Goal: Browse casually: Explore the website without a specific task or goal

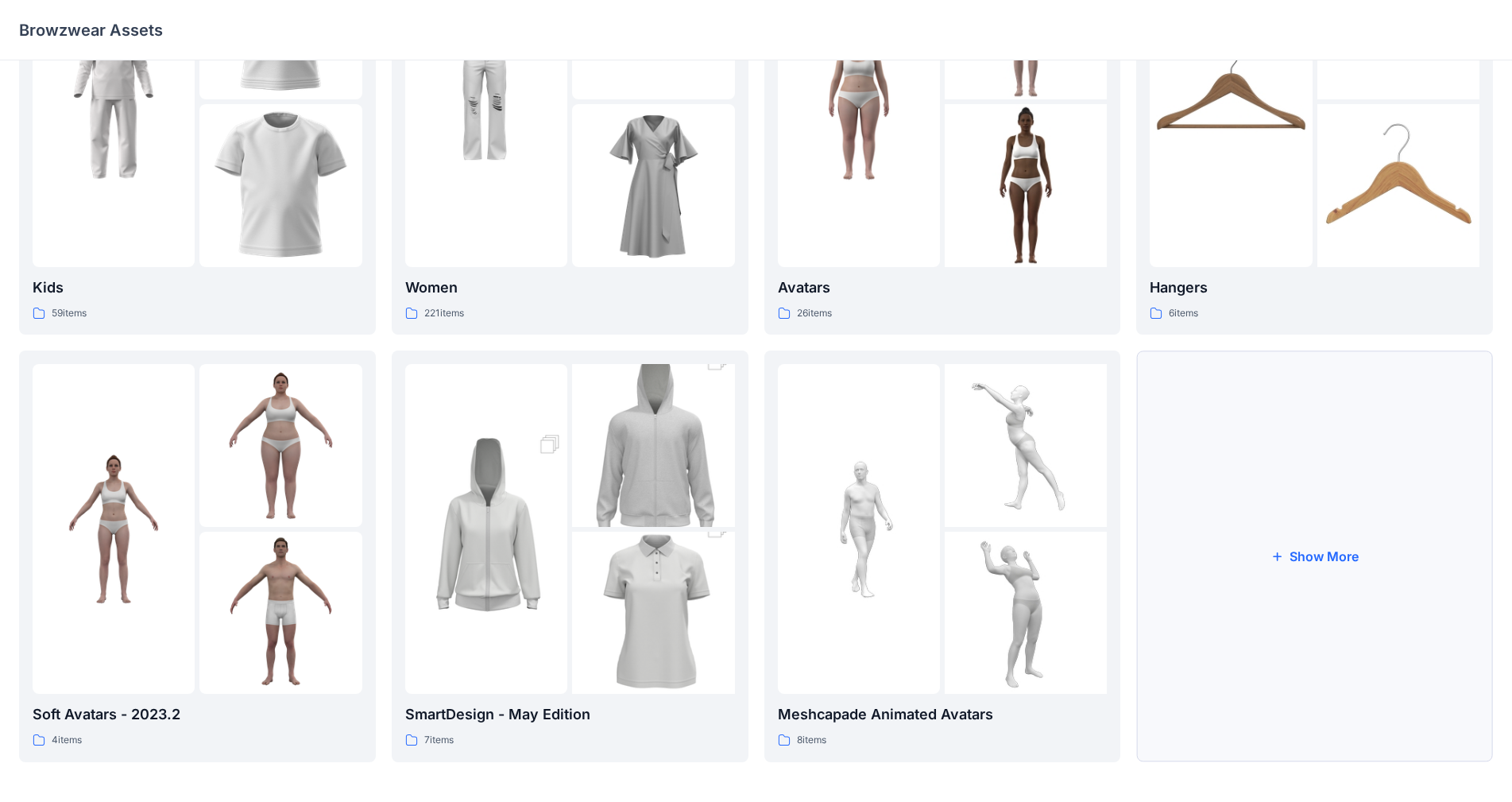
scroll to position [160, 0]
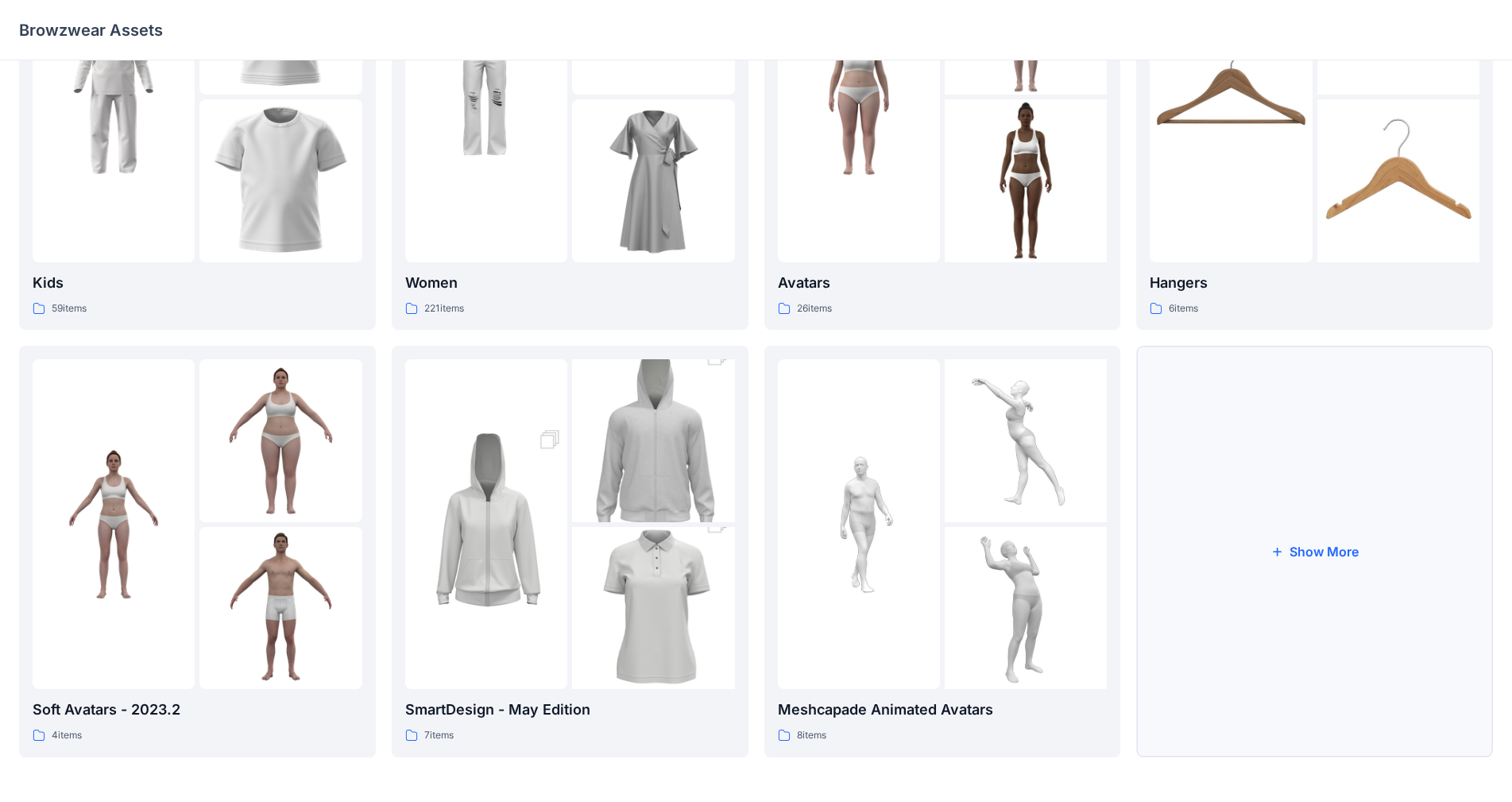
click at [794, 562] on button "Show More" at bounding box center [1314, 550] width 357 height 411
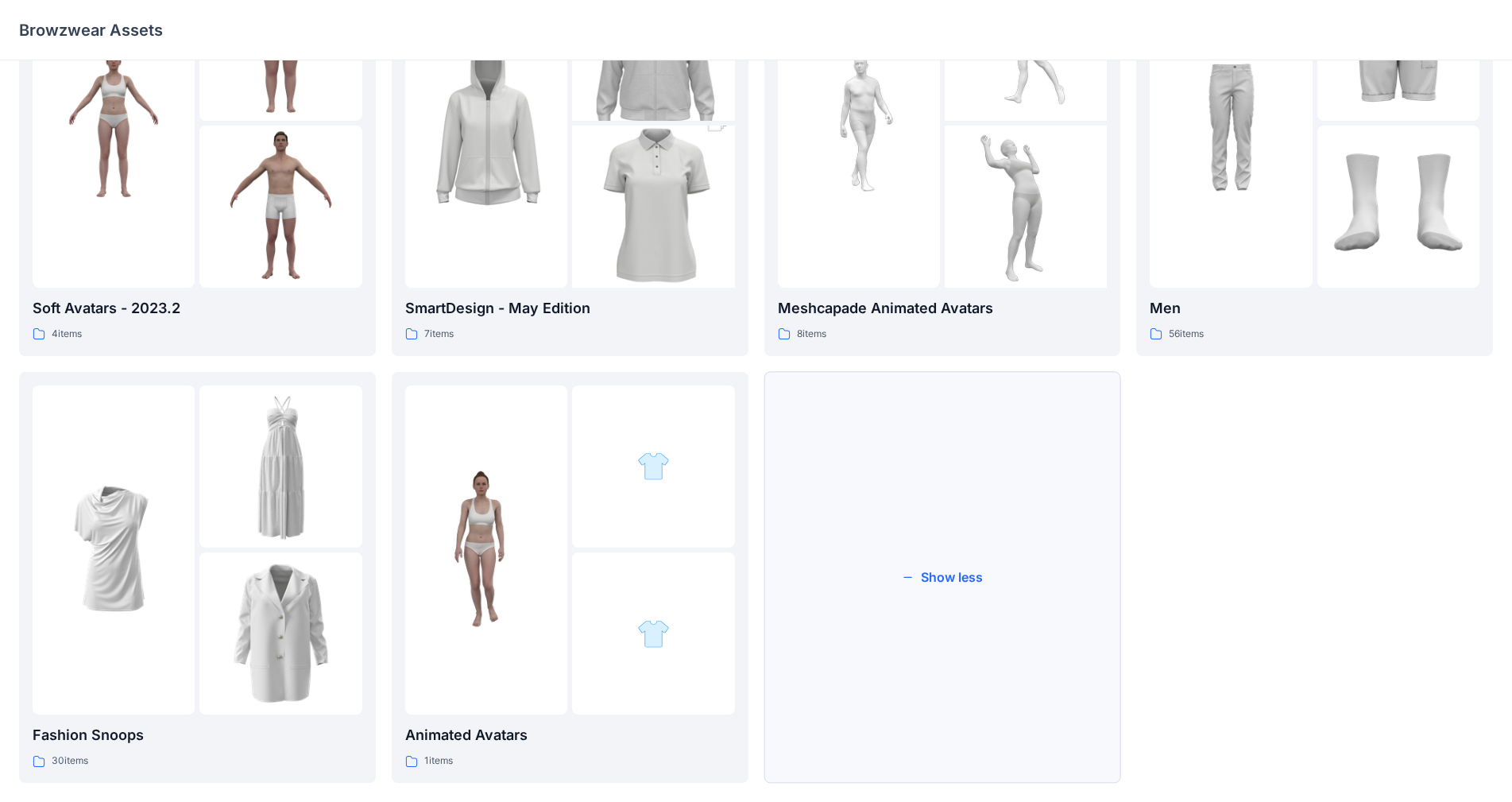
scroll to position [587, 0]
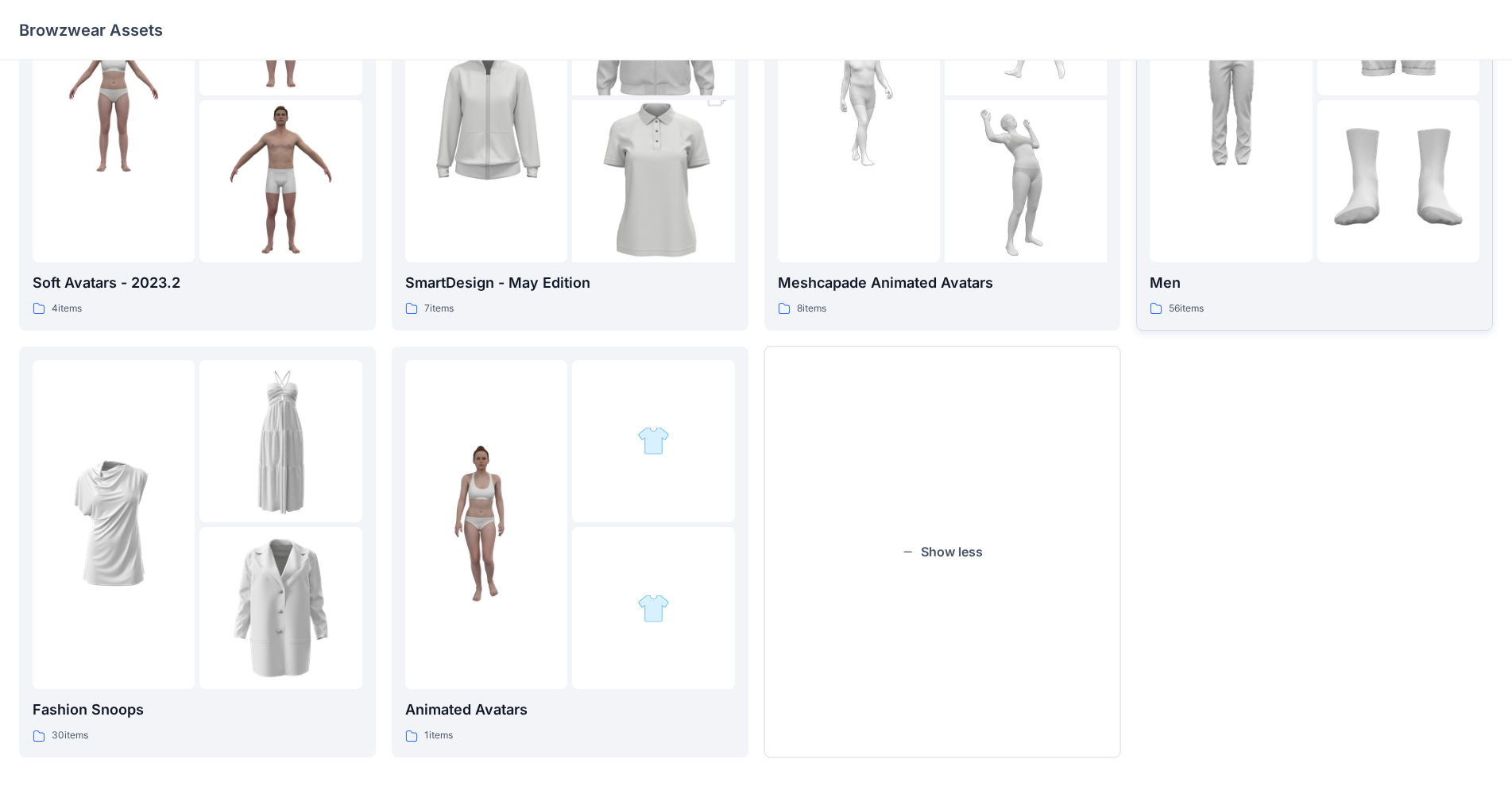
click at [794, 259] on div at bounding box center [1230, 97] width 162 height 329
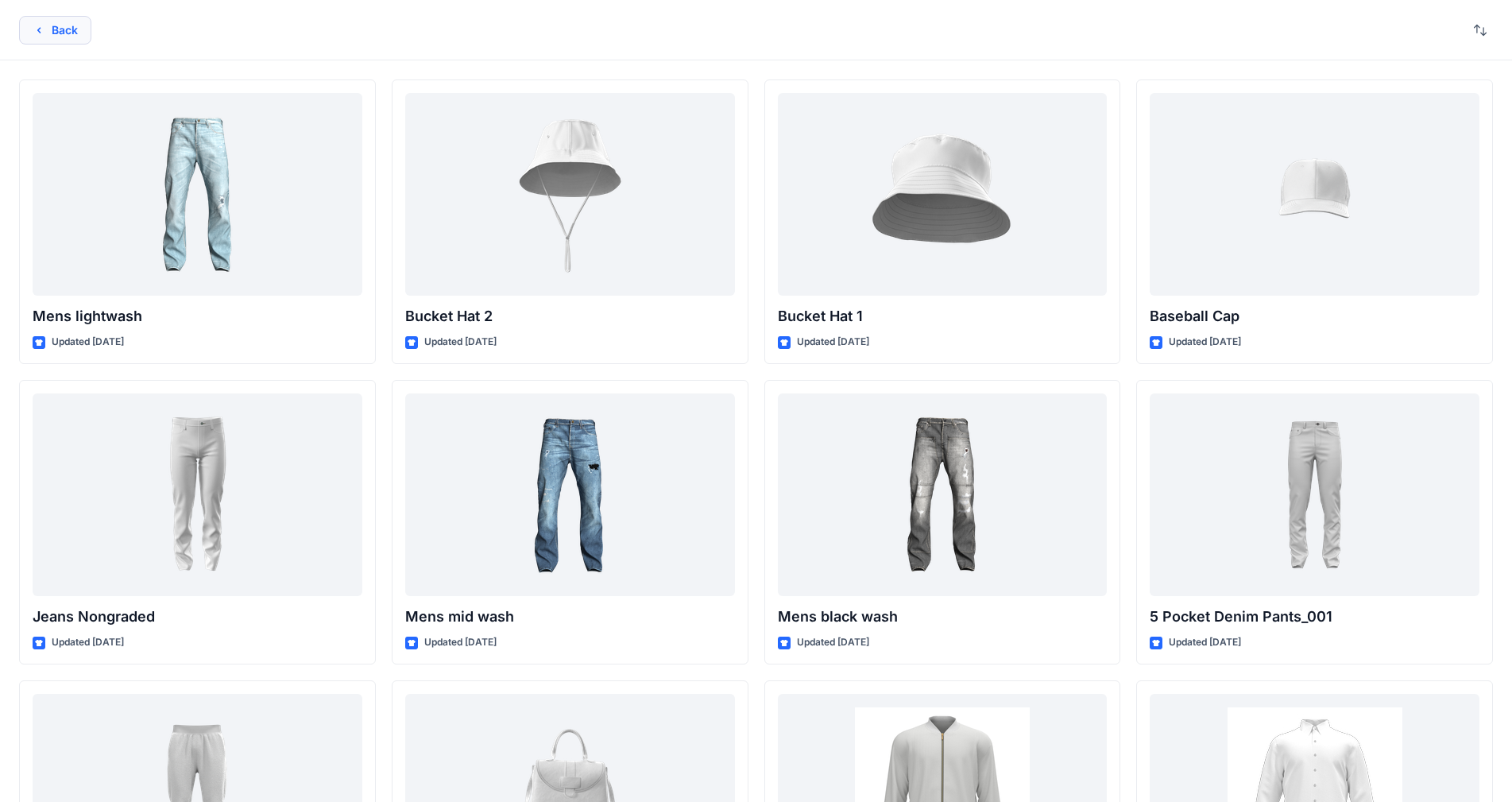
click at [43, 26] on icon "button" at bounding box center [39, 30] width 13 height 13
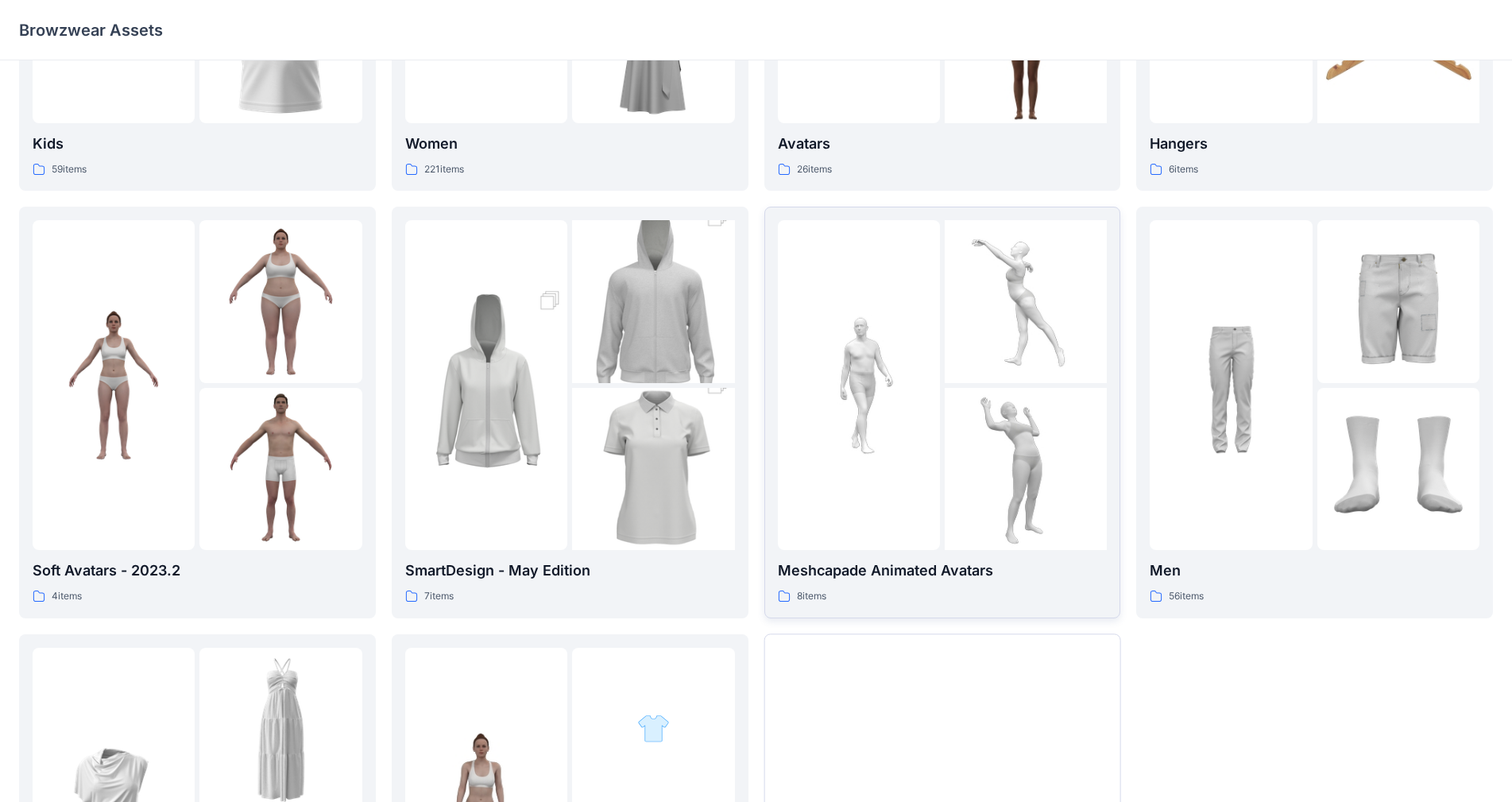
scroll to position [317, 0]
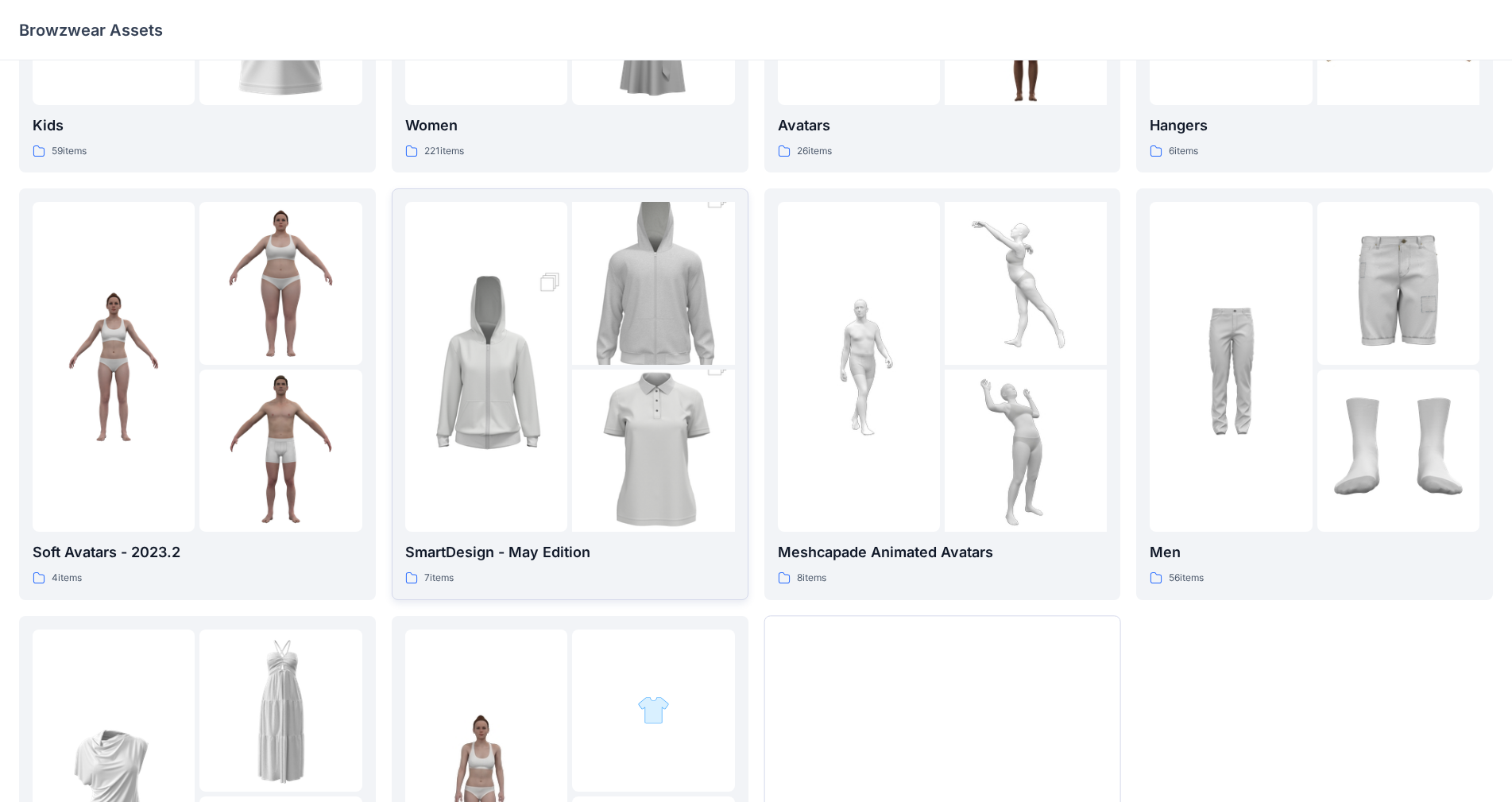
click at [490, 436] on img at bounding box center [485, 366] width 162 height 244
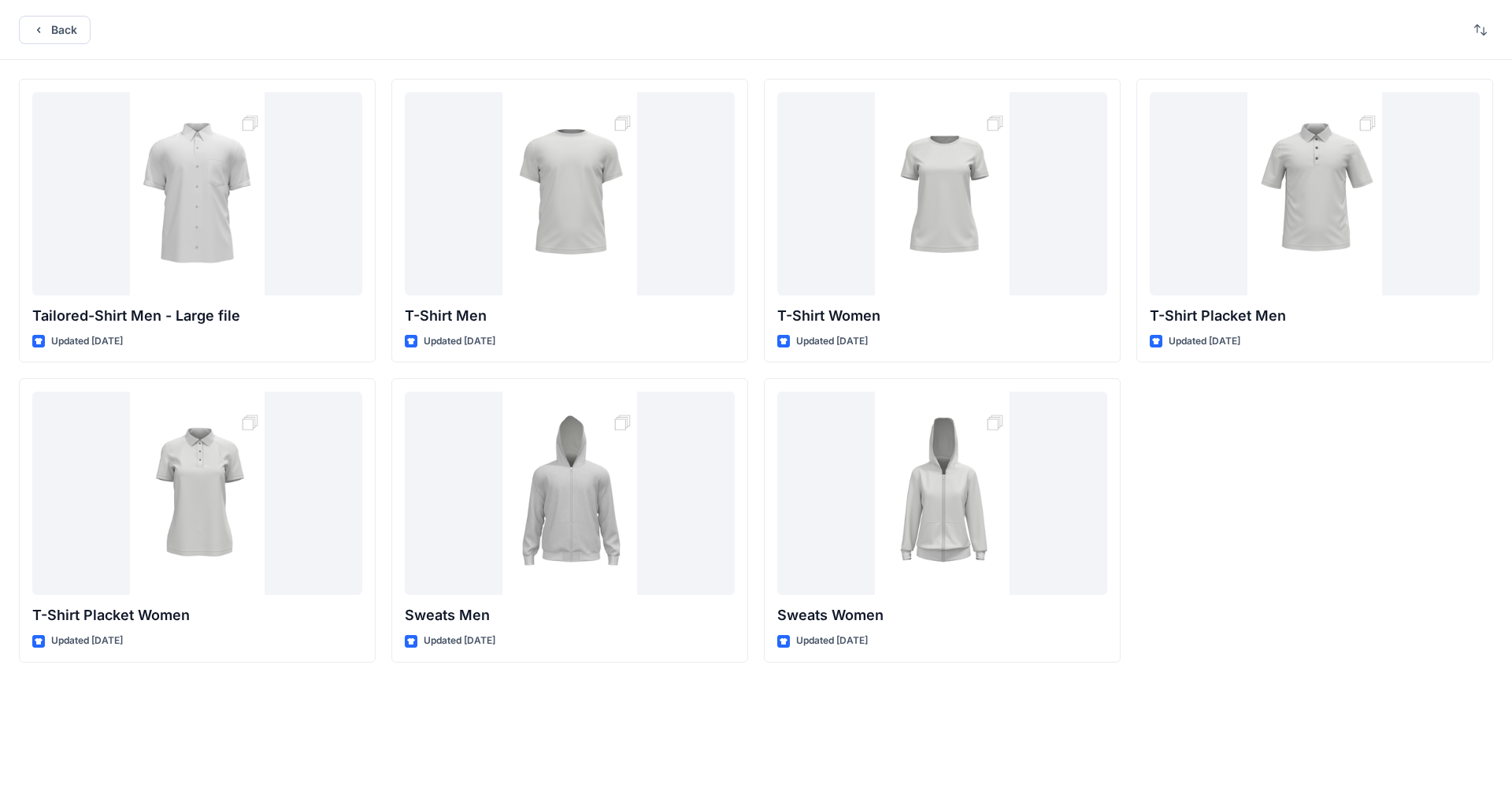
click at [787, 534] on div "T-Shirt Placket Men Updated [DATE]" at bounding box center [1315, 371] width 357 height 584
click at [30, 24] on button "Back" at bounding box center [54, 30] width 72 height 29
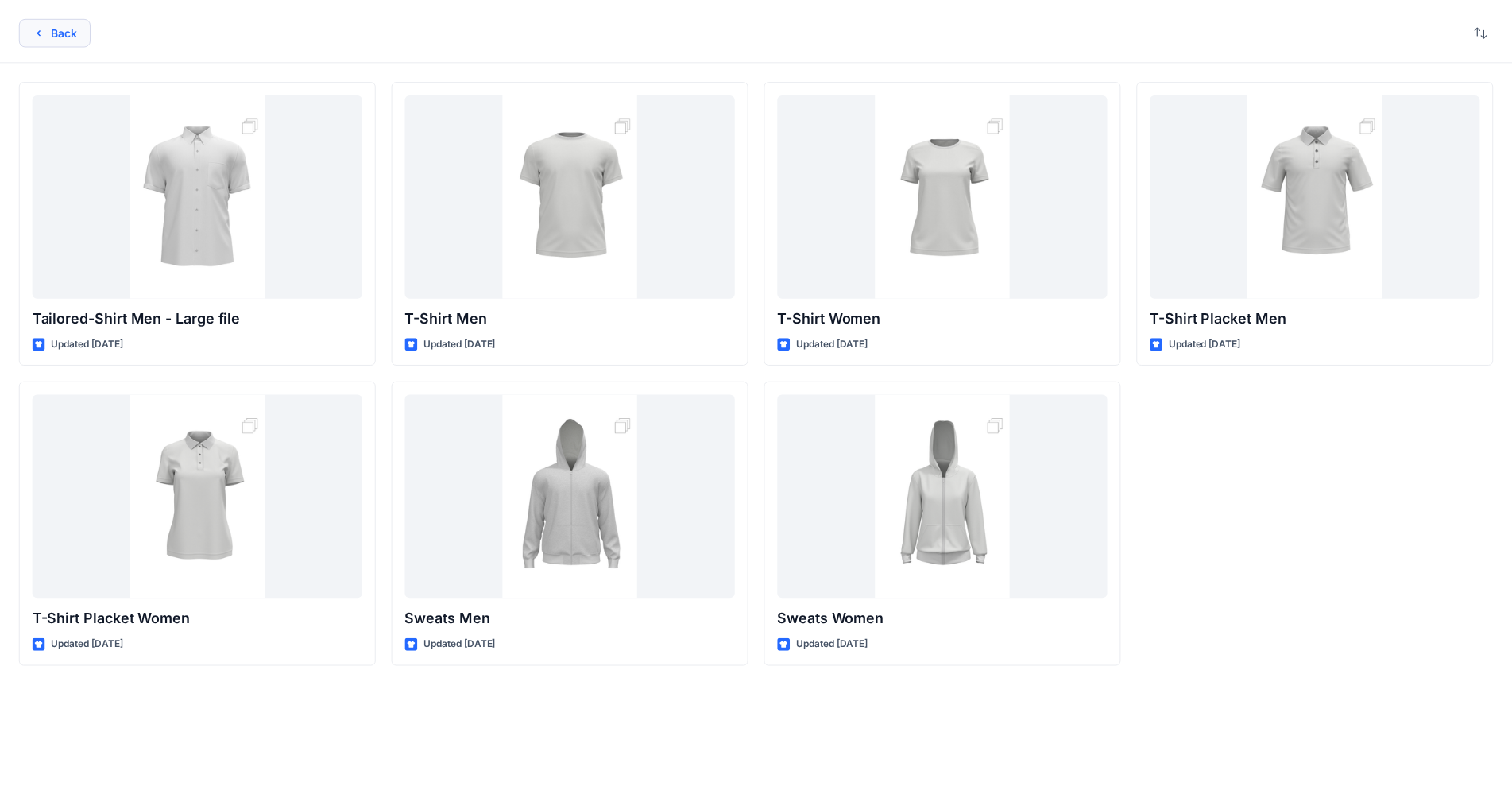
scroll to position [317, 0]
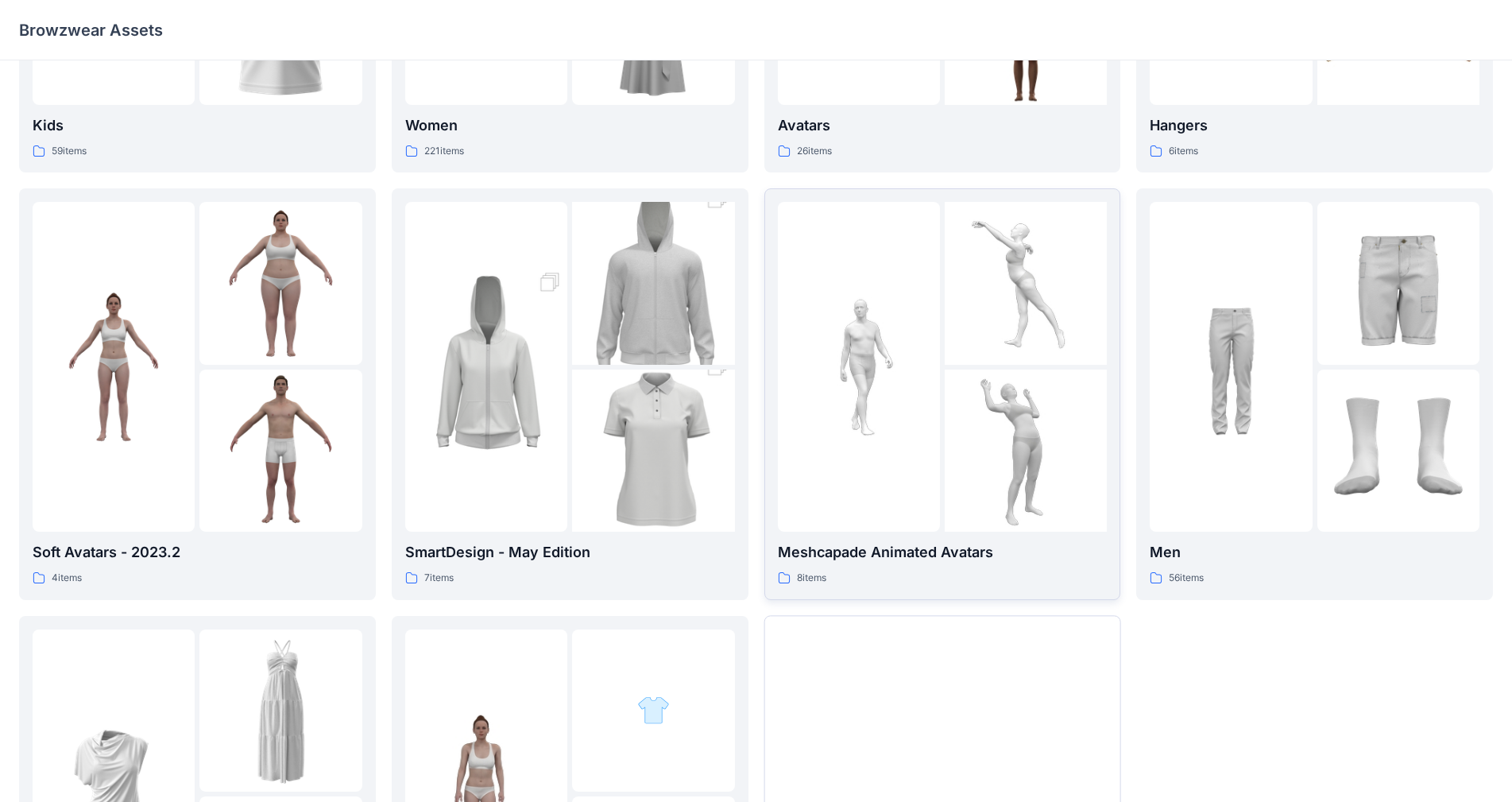
click at [794, 428] on img at bounding box center [1026, 450] width 162 height 162
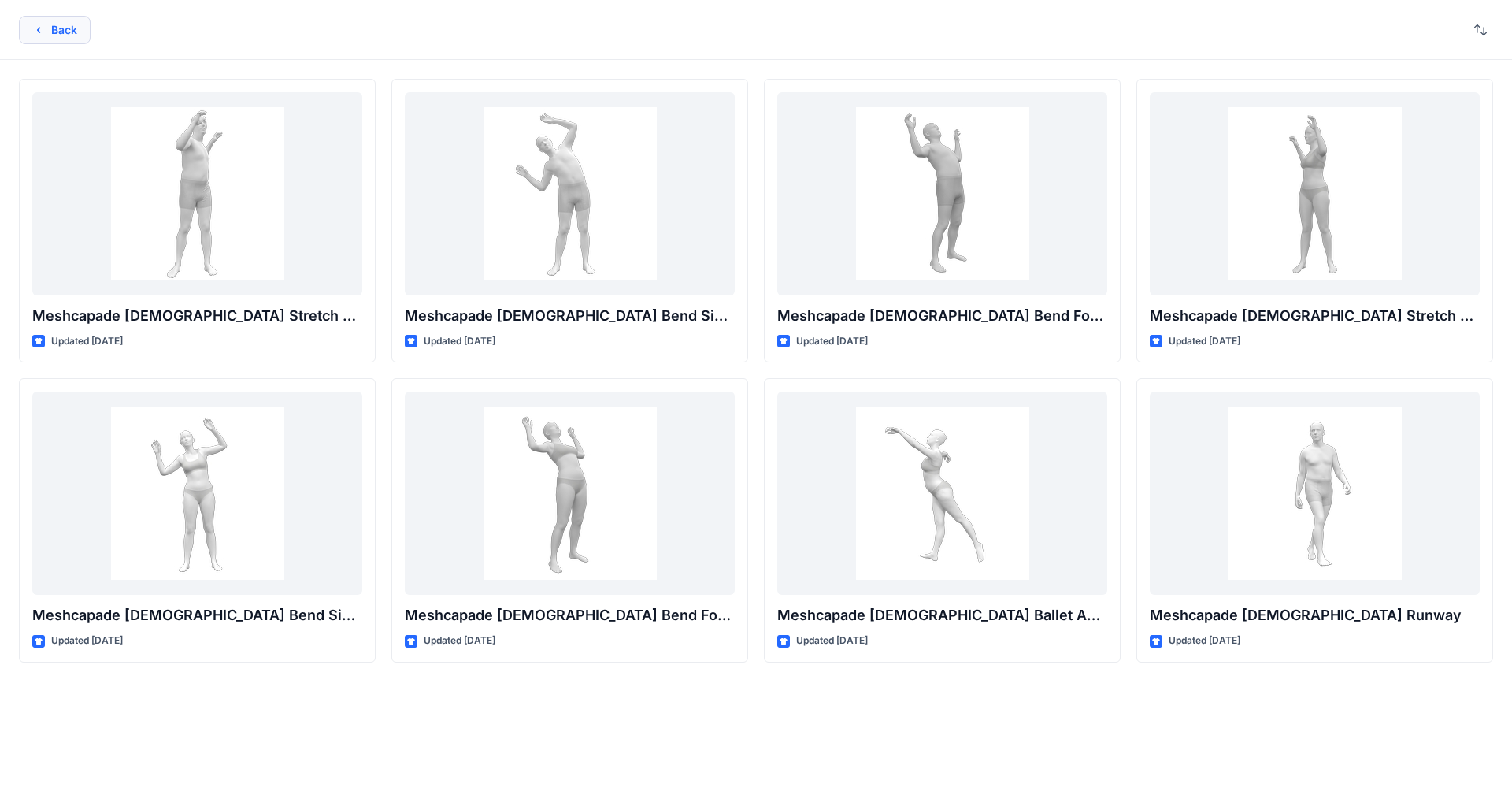
click at [49, 40] on button "Back" at bounding box center [54, 30] width 72 height 29
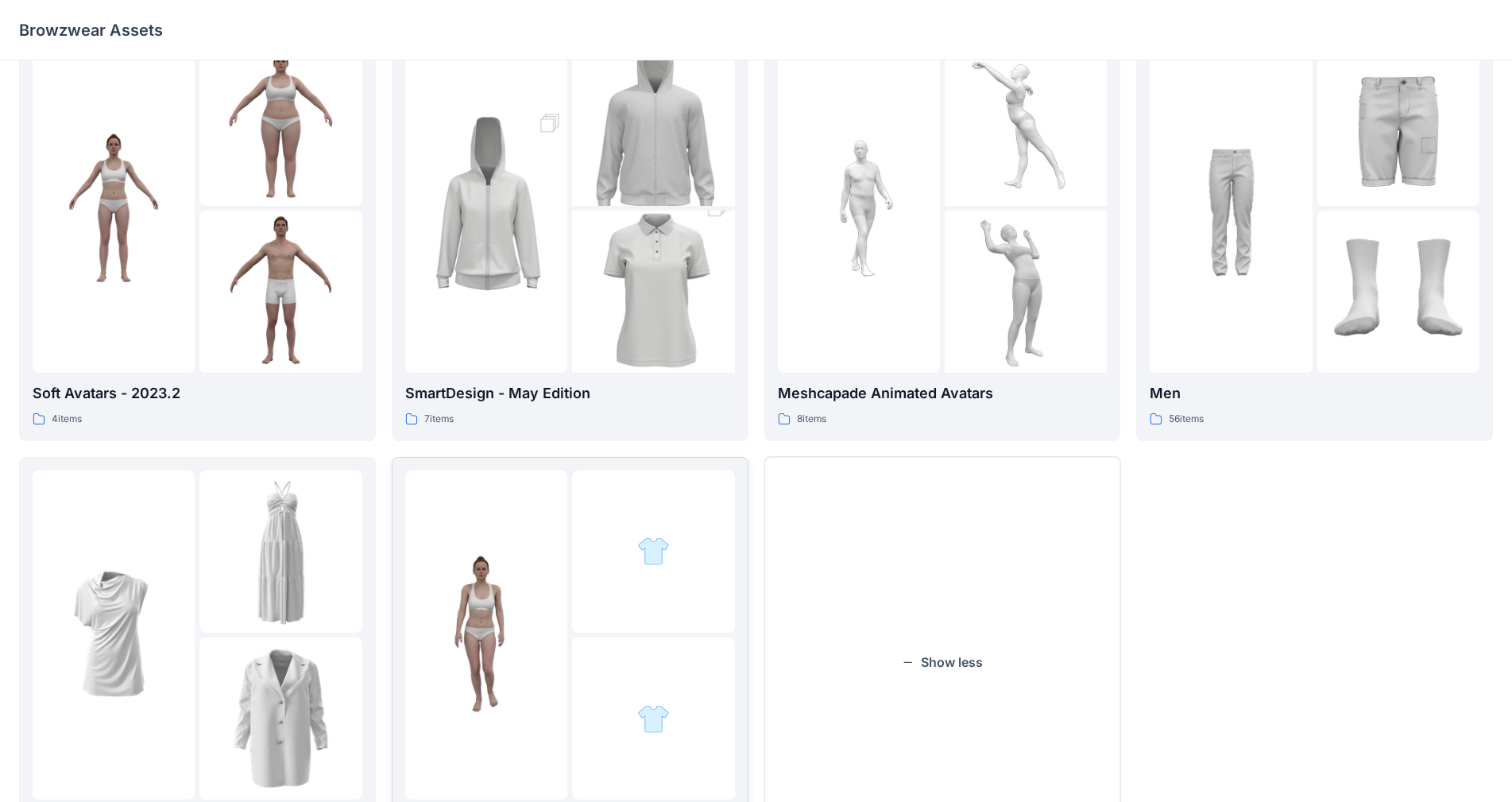
scroll to position [556, 0]
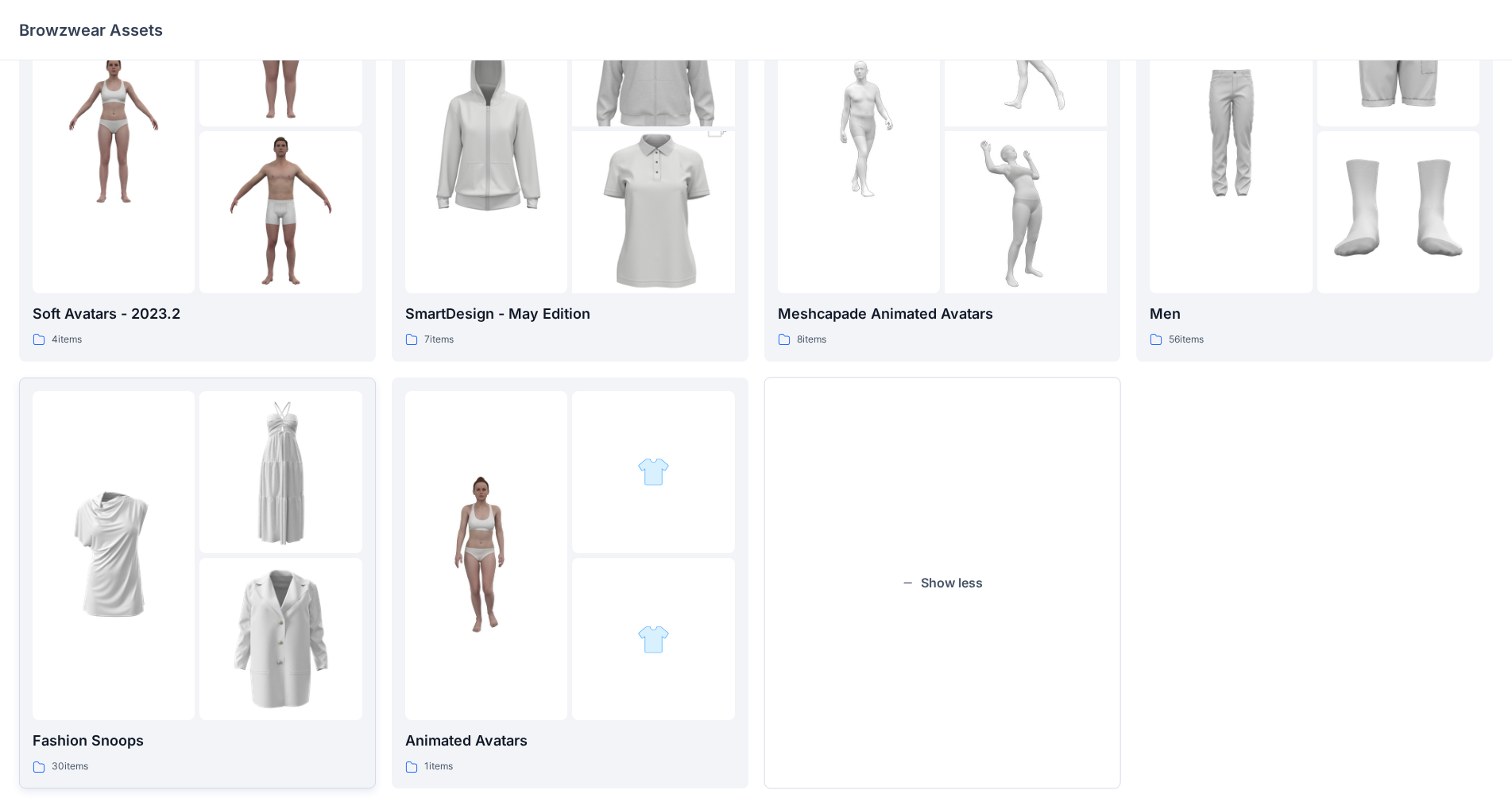
click at [164, 538] on img at bounding box center [113, 555] width 162 height 162
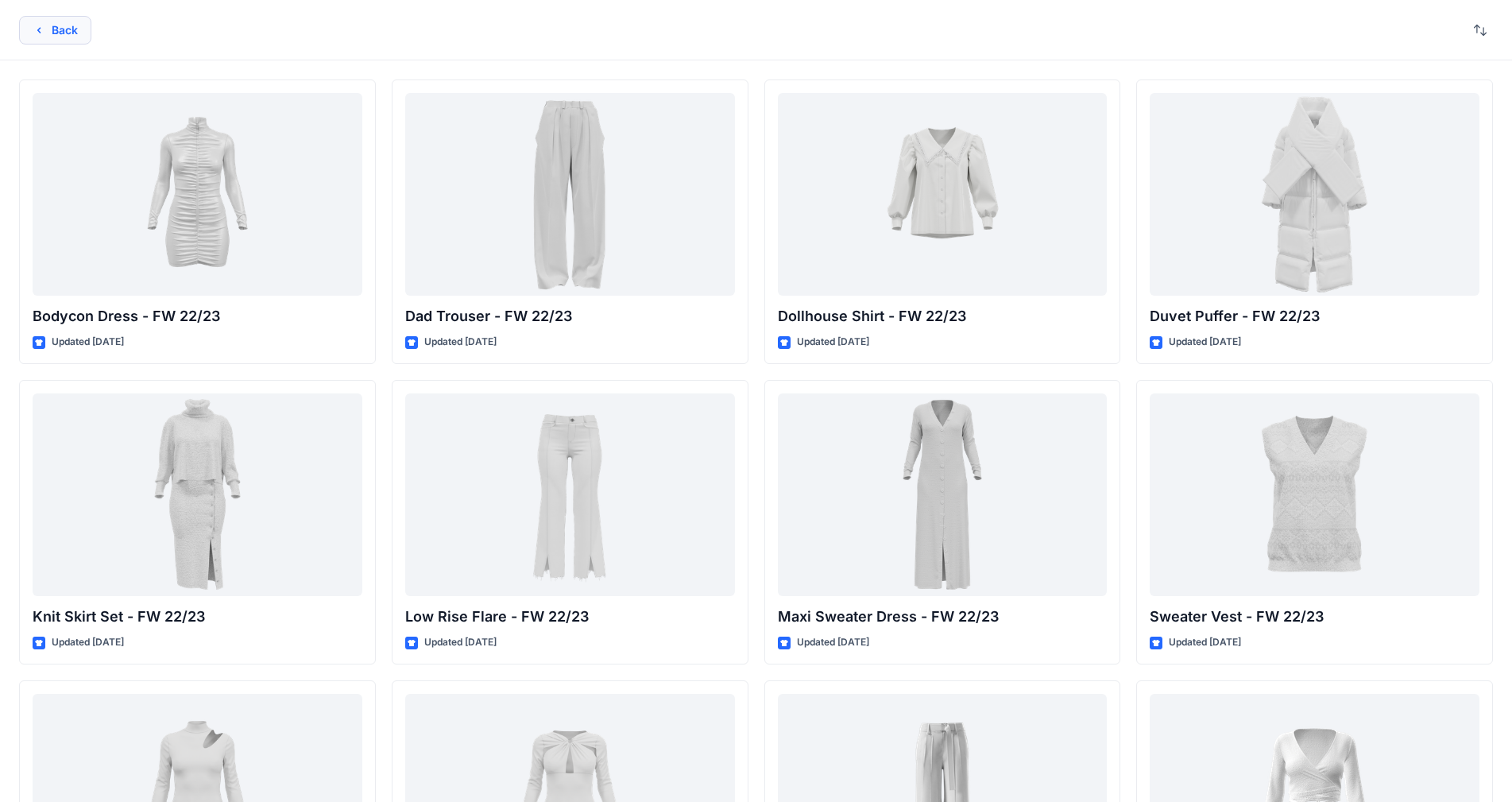
click at [55, 27] on button "Back" at bounding box center [55, 30] width 73 height 29
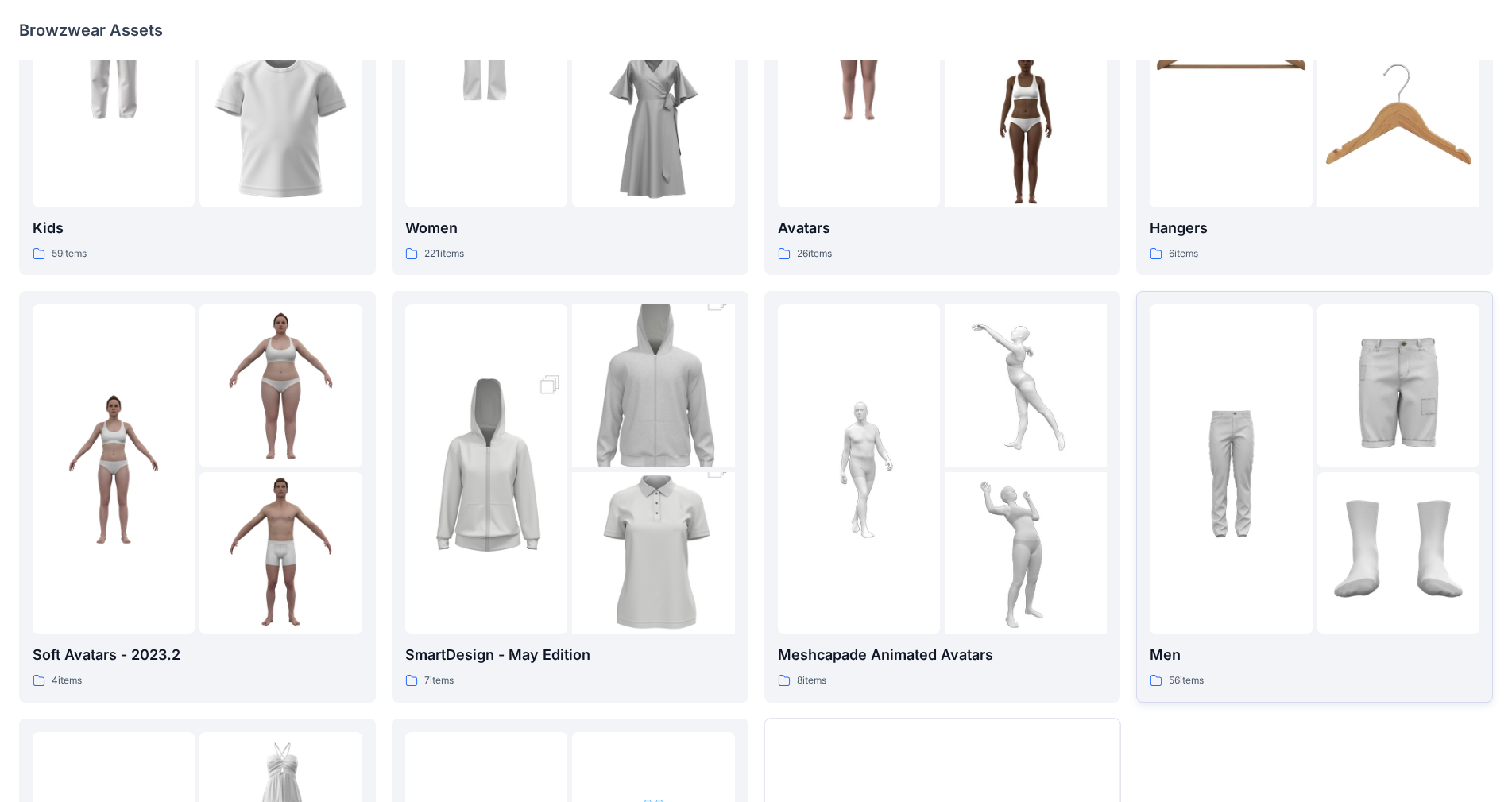
scroll to position [239, 0]
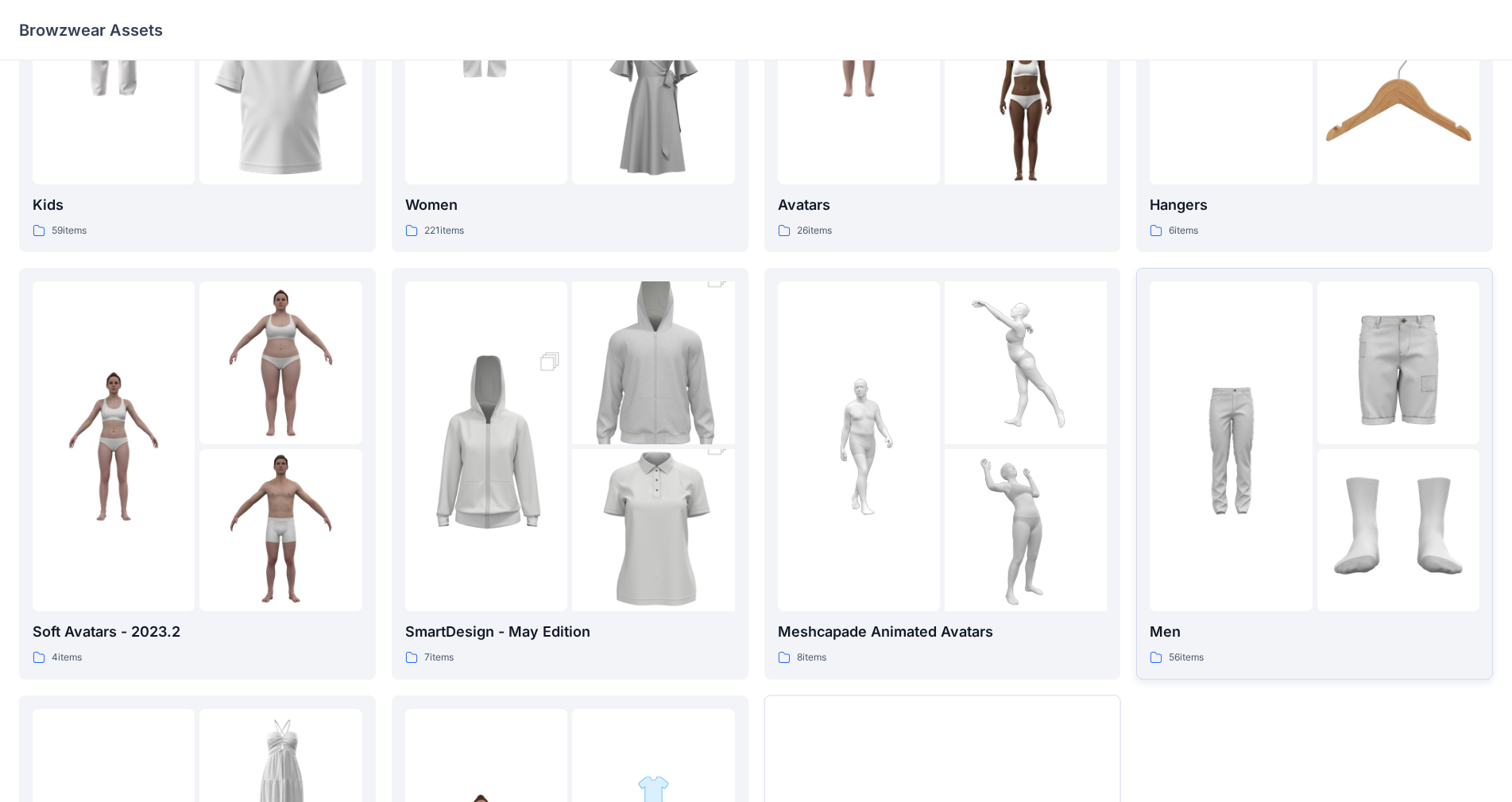
click at [794, 435] on img at bounding box center [1398, 362] width 162 height 162
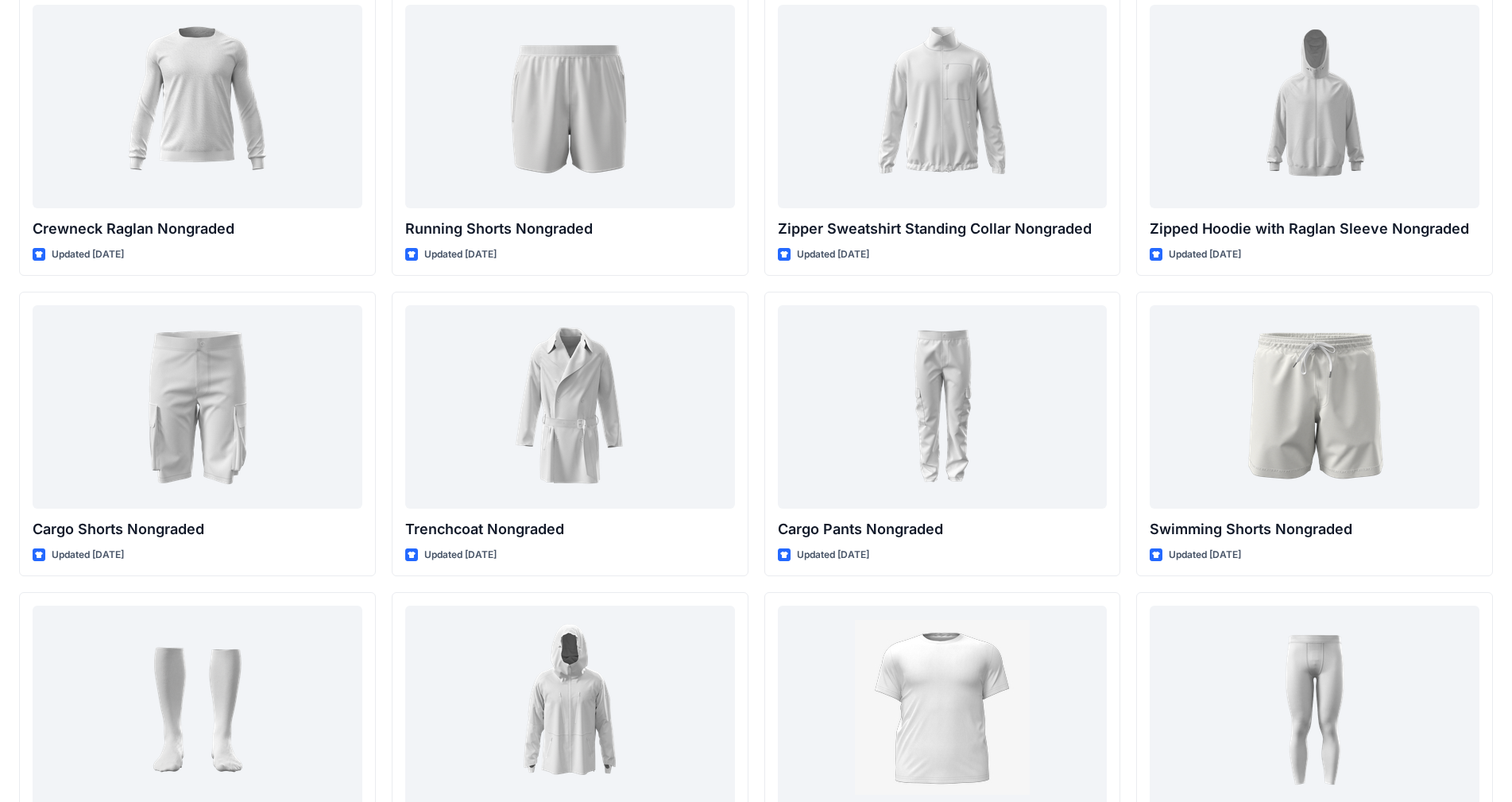
scroll to position [1828, 0]
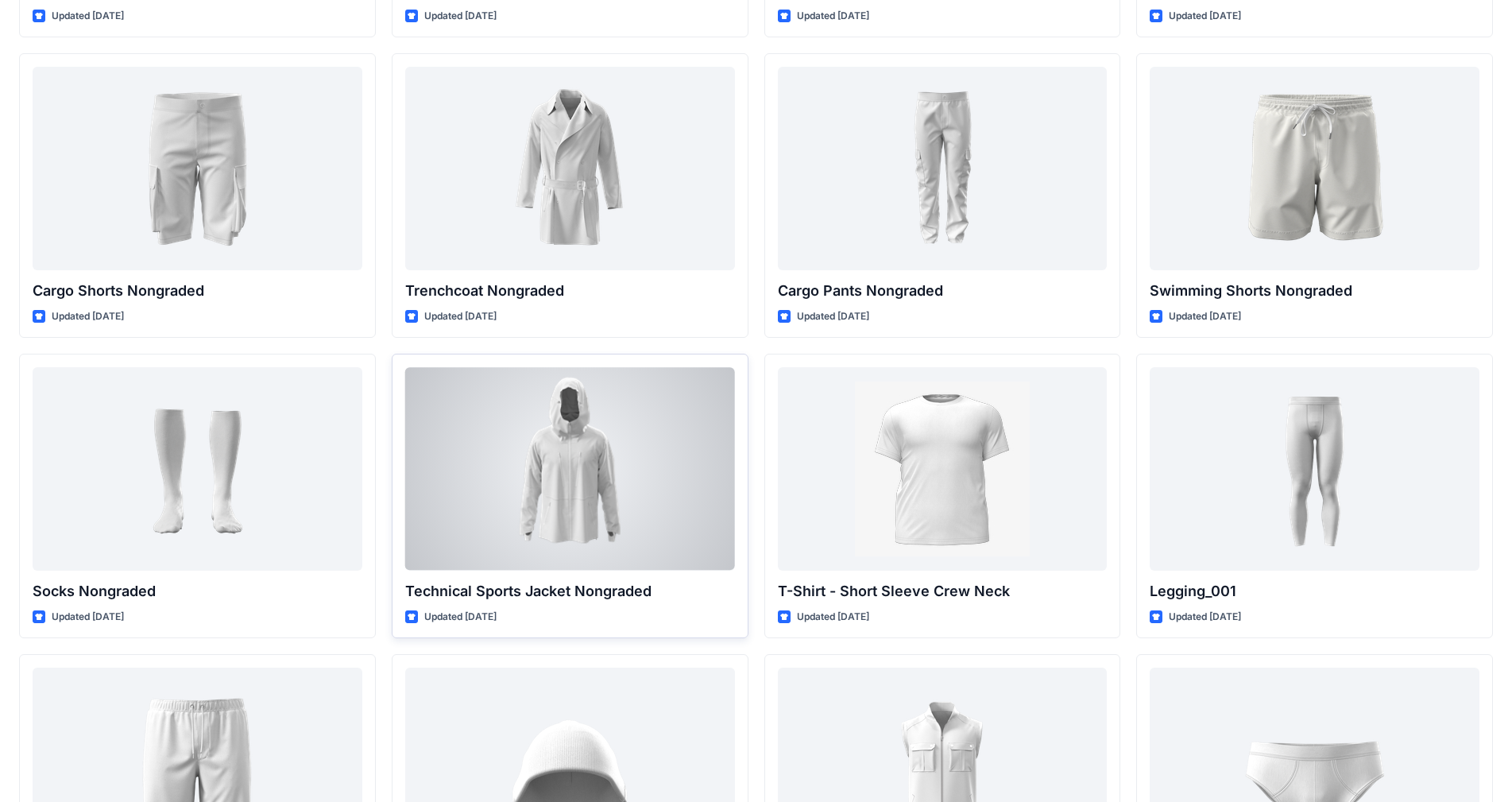
click at [526, 468] on div at bounding box center [569, 469] width 329 height 203
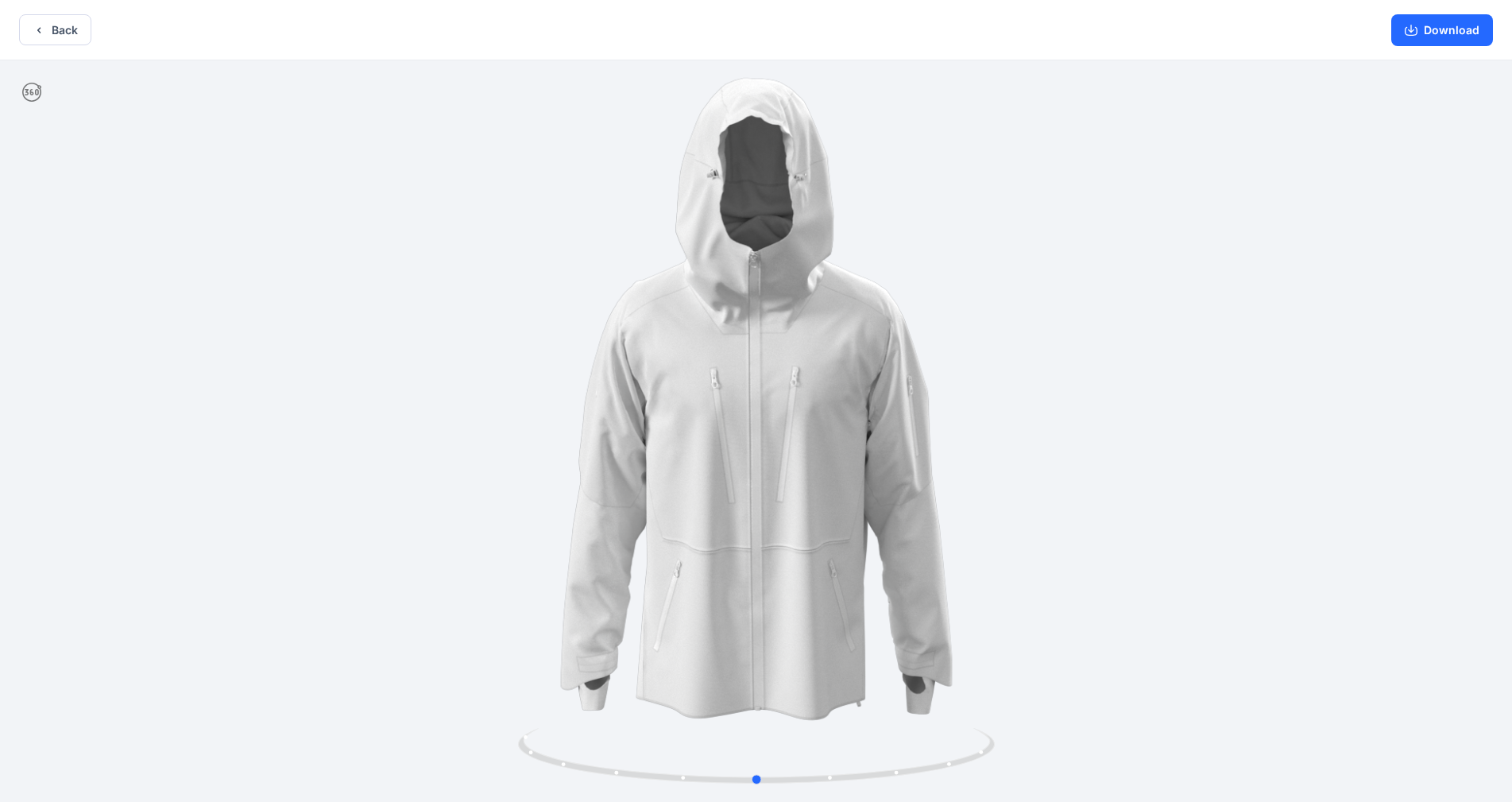
drag, startPoint x: 1178, startPoint y: 472, endPoint x: 1154, endPoint y: 492, distance: 31.2
click at [794, 480] on div at bounding box center [756, 433] width 1512 height 744
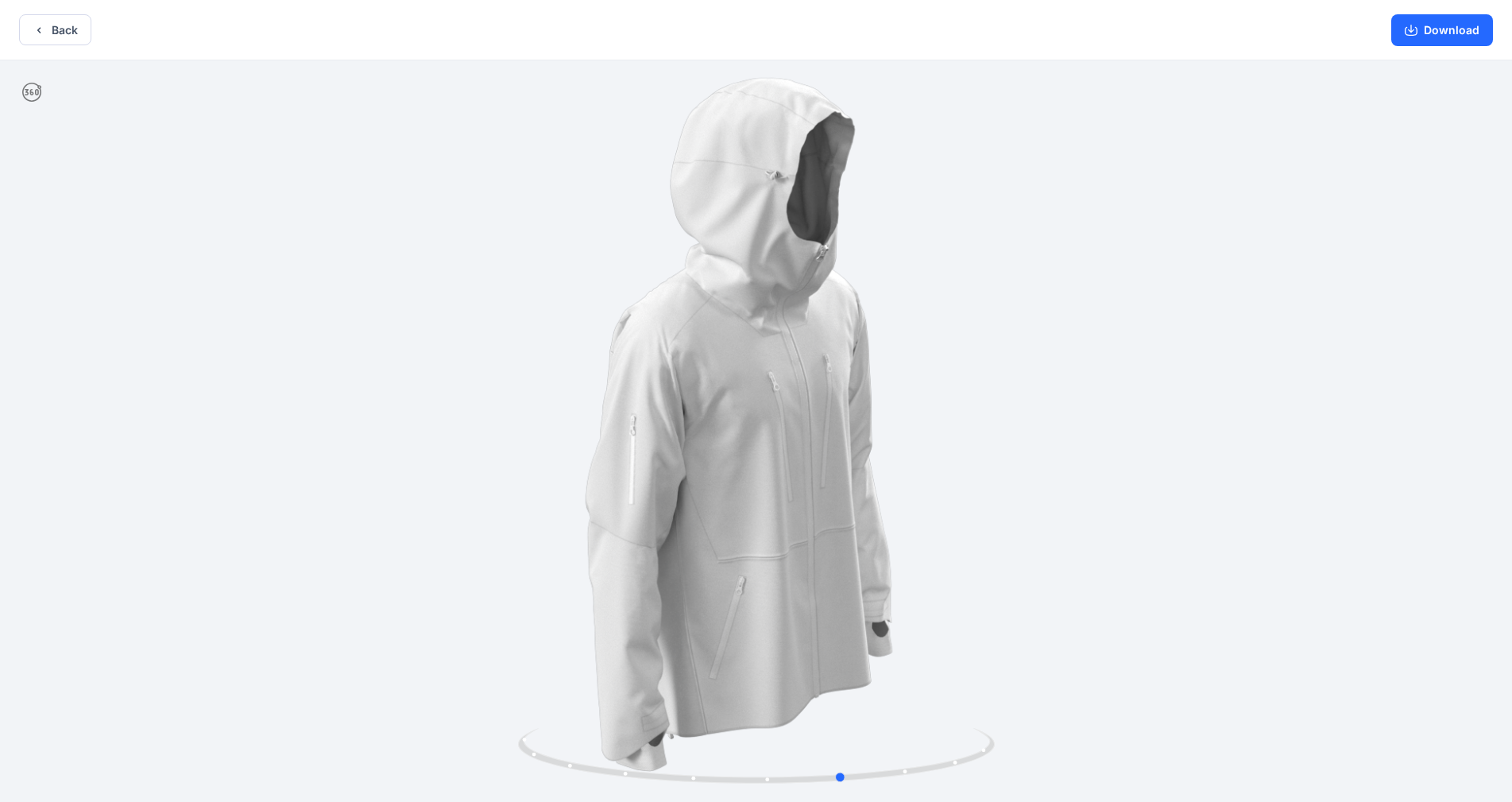
drag, startPoint x: 1045, startPoint y: 531, endPoint x: 1151, endPoint y: 592, distance: 122.3
click at [794, 592] on div at bounding box center [756, 433] width 1512 height 744
drag, startPoint x: 1094, startPoint y: 606, endPoint x: 1104, endPoint y: 604, distance: 10.2
click at [794, 604] on div at bounding box center [756, 433] width 1512 height 744
click at [794, 598] on div at bounding box center [756, 433] width 1512 height 744
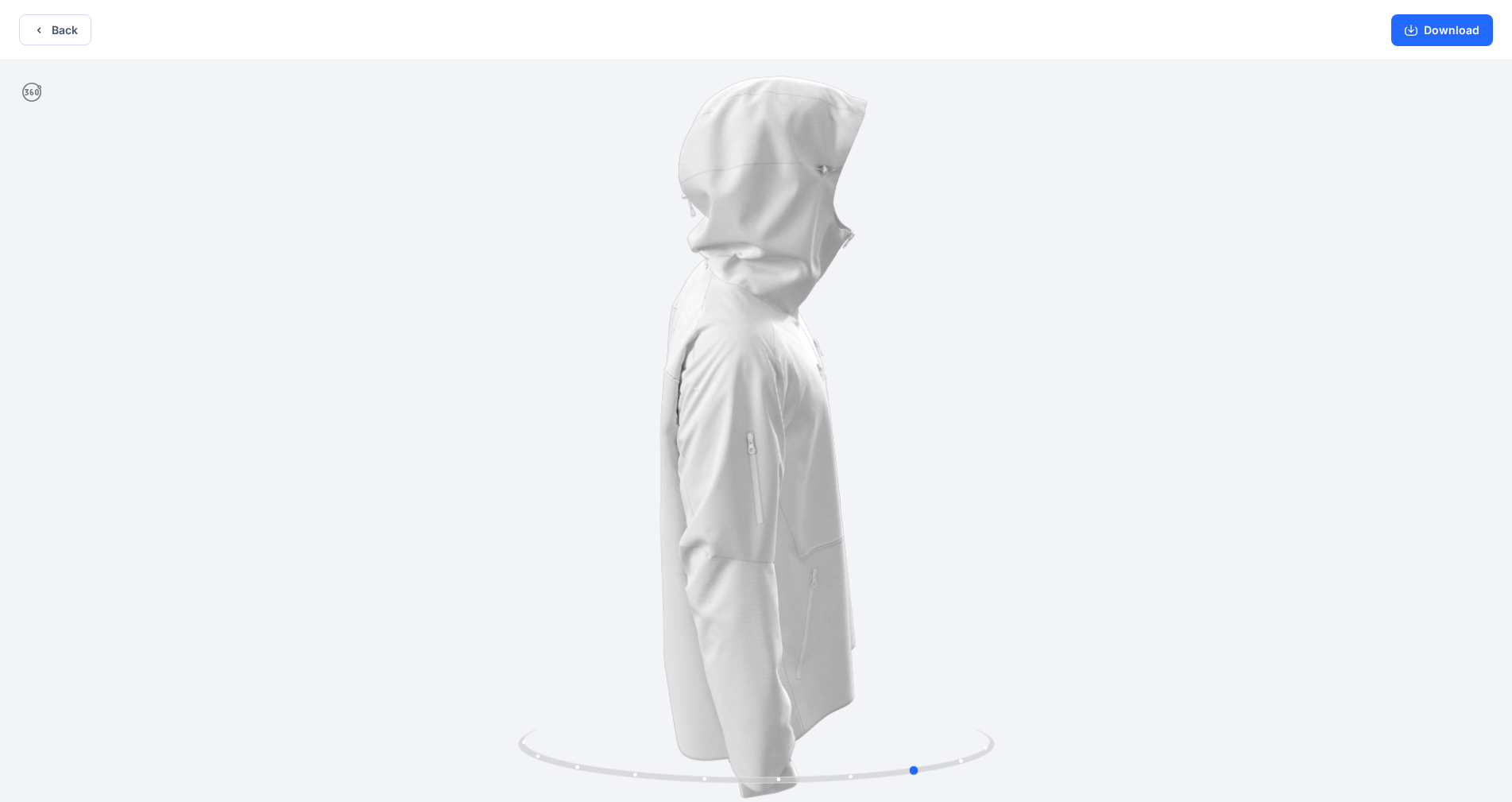
drag, startPoint x: 1061, startPoint y: 598, endPoint x: 1085, endPoint y: 597, distance: 24.0
click at [794, 597] on div at bounding box center [756, 433] width 1512 height 744
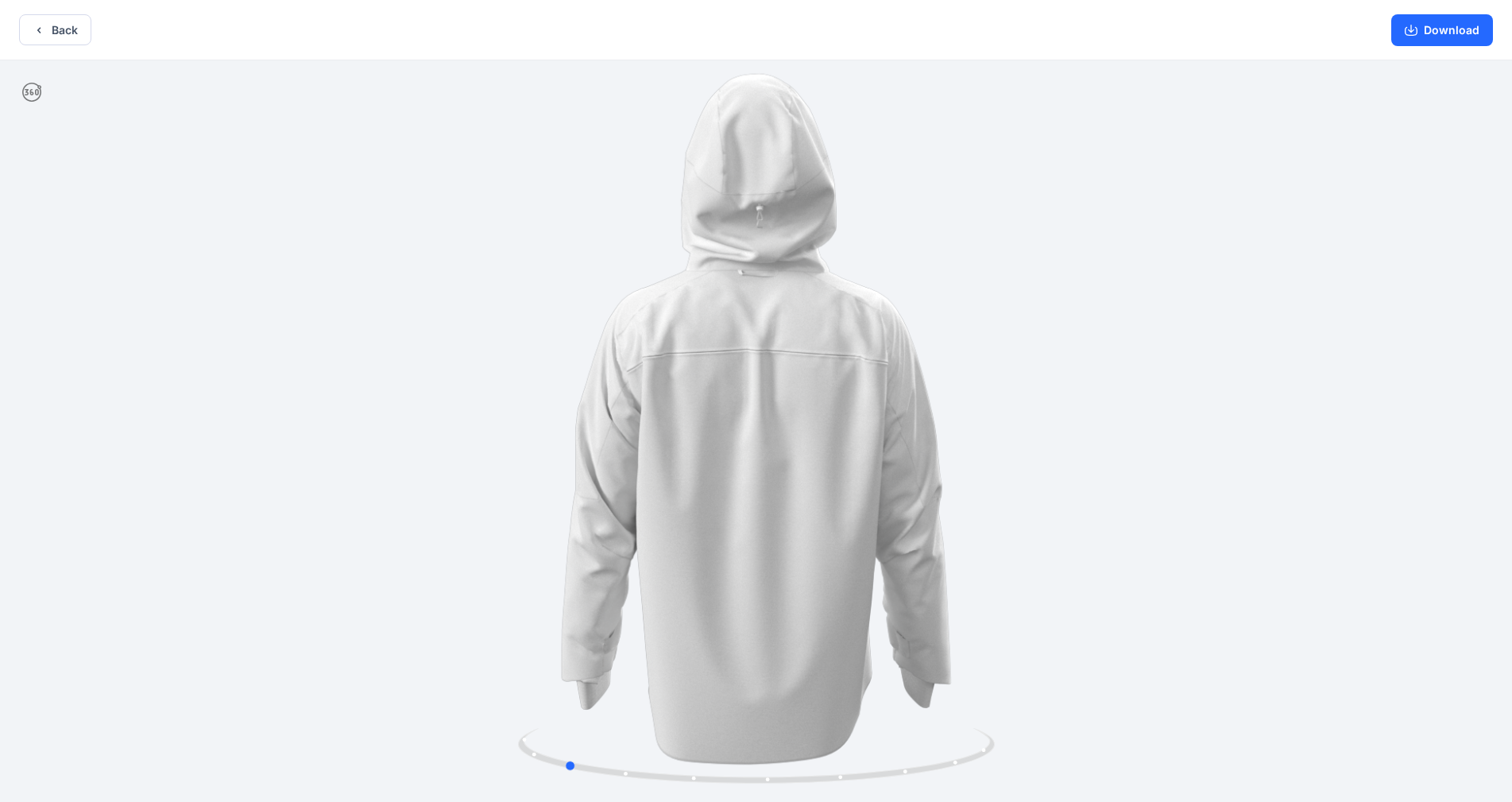
drag, startPoint x: 941, startPoint y: 602, endPoint x: 1061, endPoint y: 596, distance: 120.1
click at [794, 596] on div at bounding box center [756, 433] width 1512 height 744
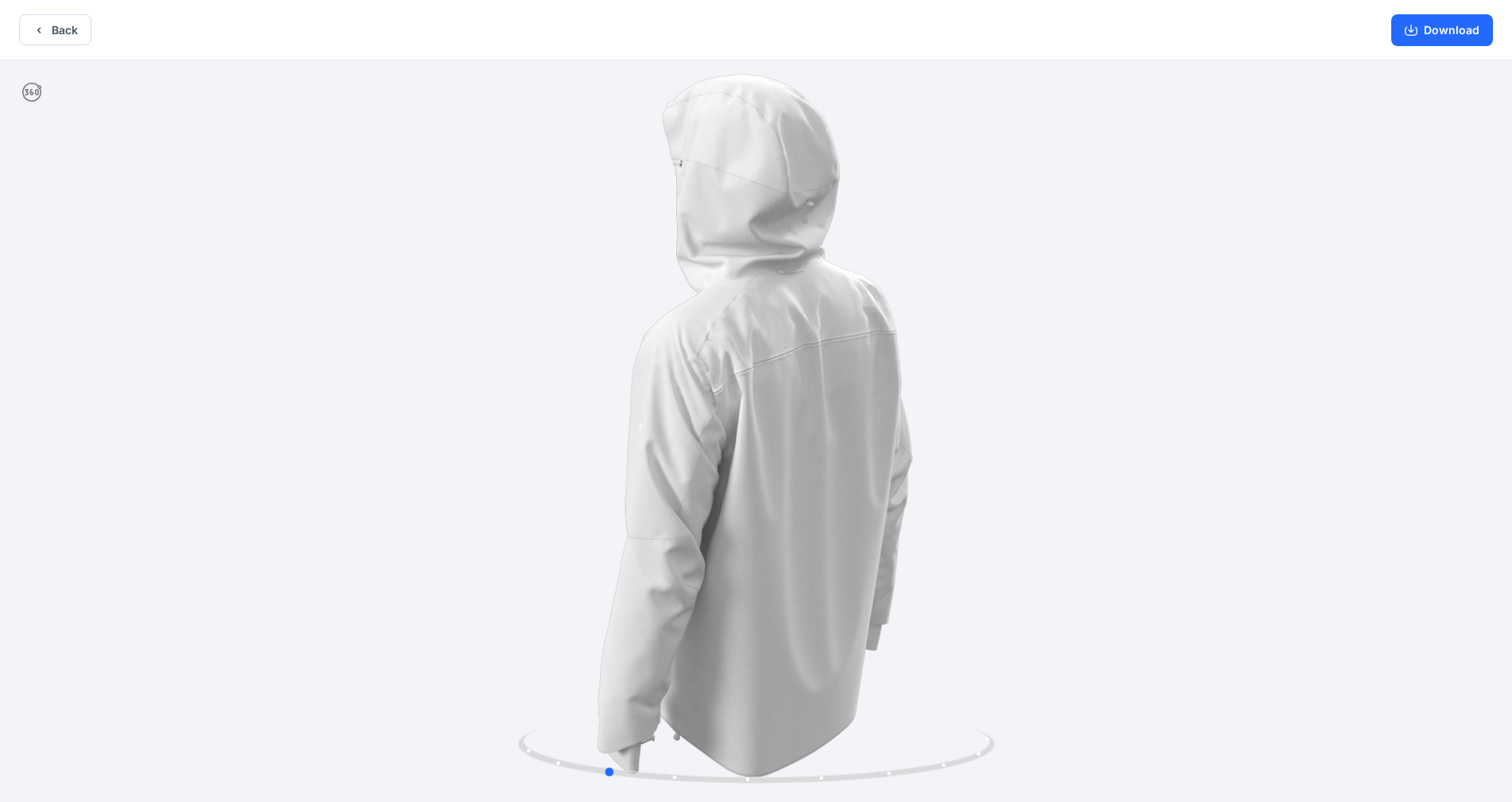
drag, startPoint x: 1036, startPoint y: 590, endPoint x: 1071, endPoint y: 586, distance: 35.2
click at [794, 586] on div at bounding box center [756, 433] width 1512 height 744
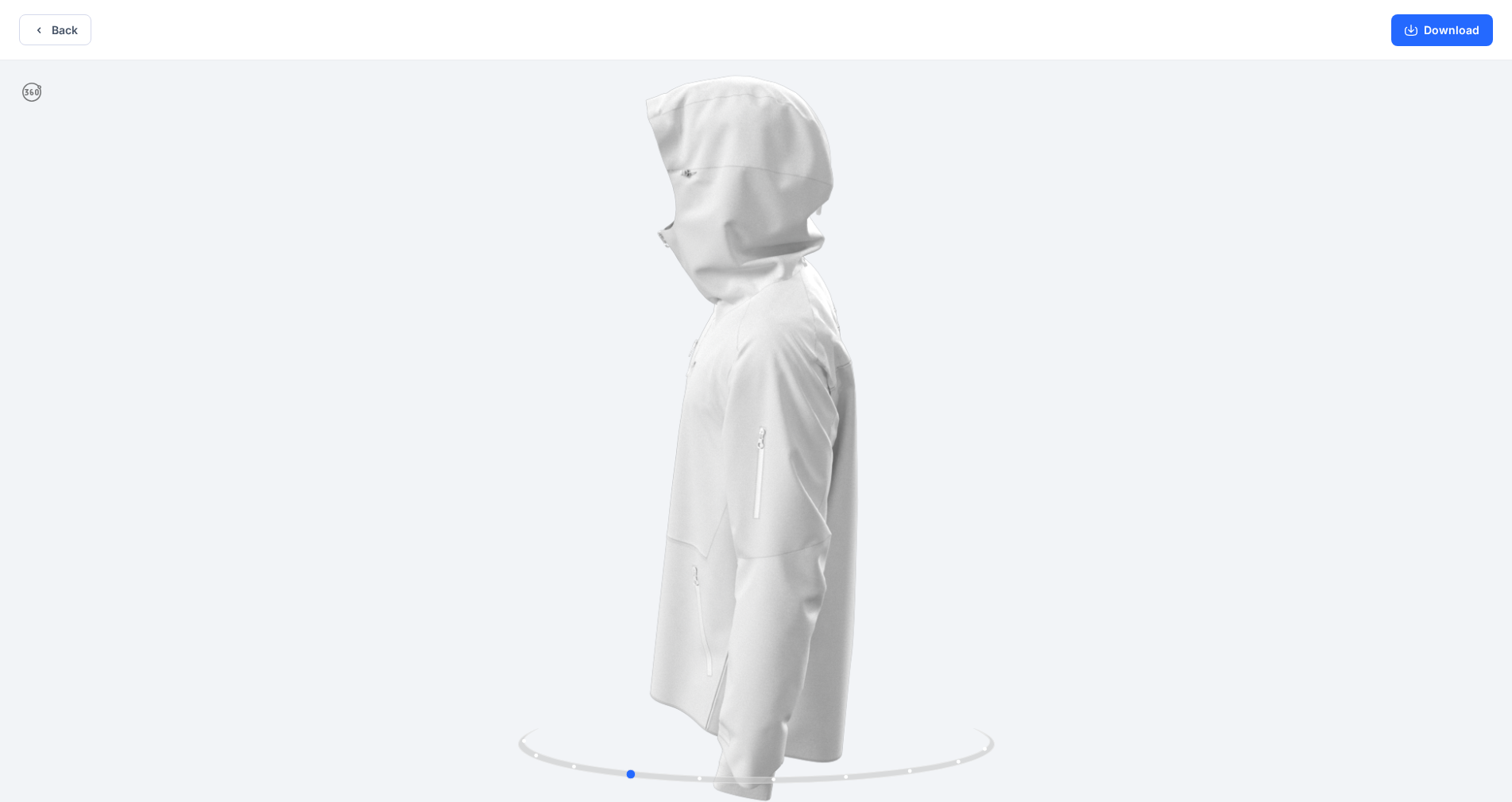
drag, startPoint x: 1040, startPoint y: 588, endPoint x: 1067, endPoint y: 582, distance: 27.7
click at [794, 582] on div at bounding box center [756, 433] width 1512 height 744
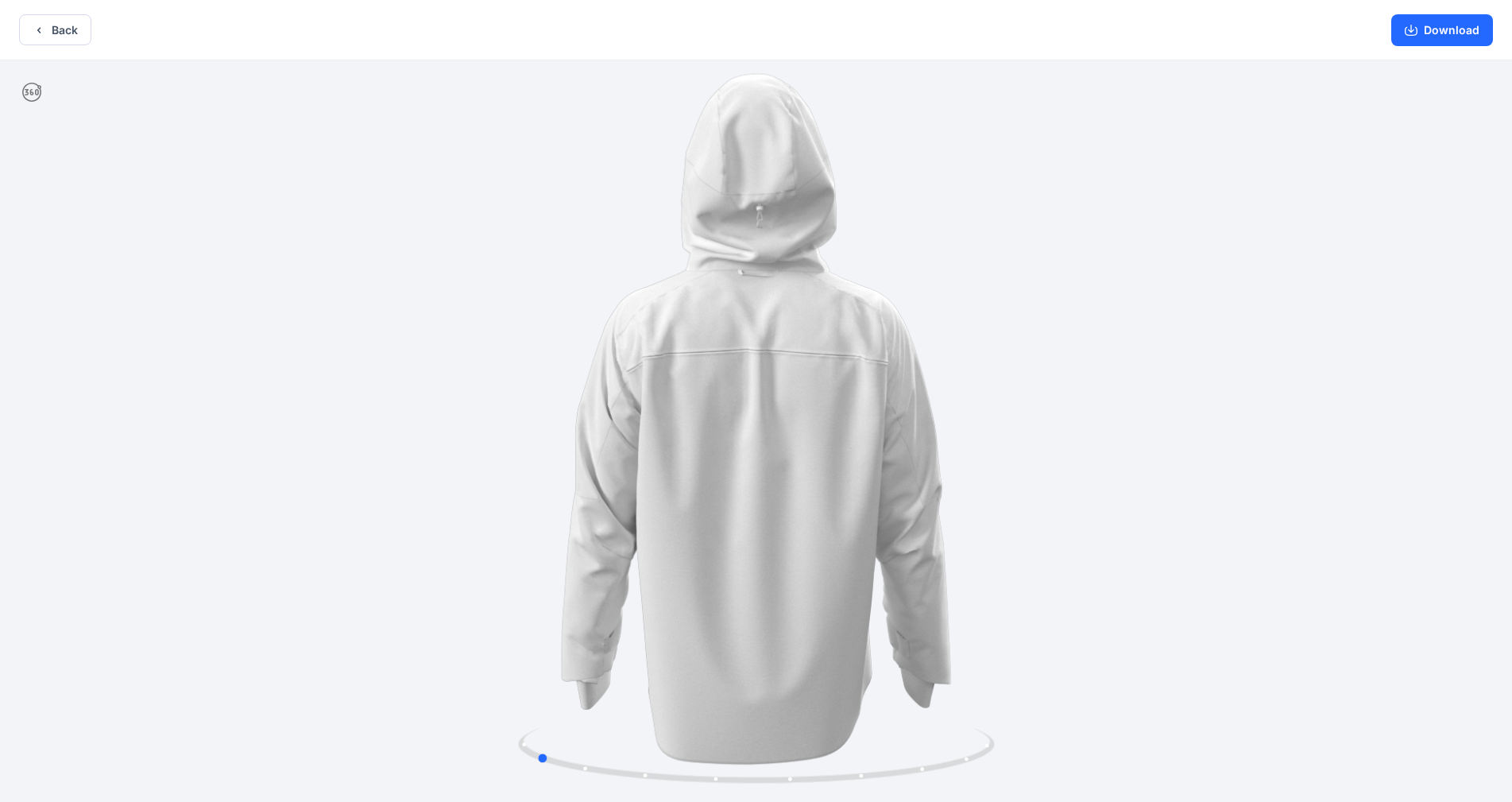
drag, startPoint x: 120, startPoint y: 506, endPoint x: 38, endPoint y: 489, distance: 83.7
click at [57, 507] on div at bounding box center [756, 433] width 1512 height 744
click at [0, 497] on div at bounding box center [756, 433] width 1512 height 744
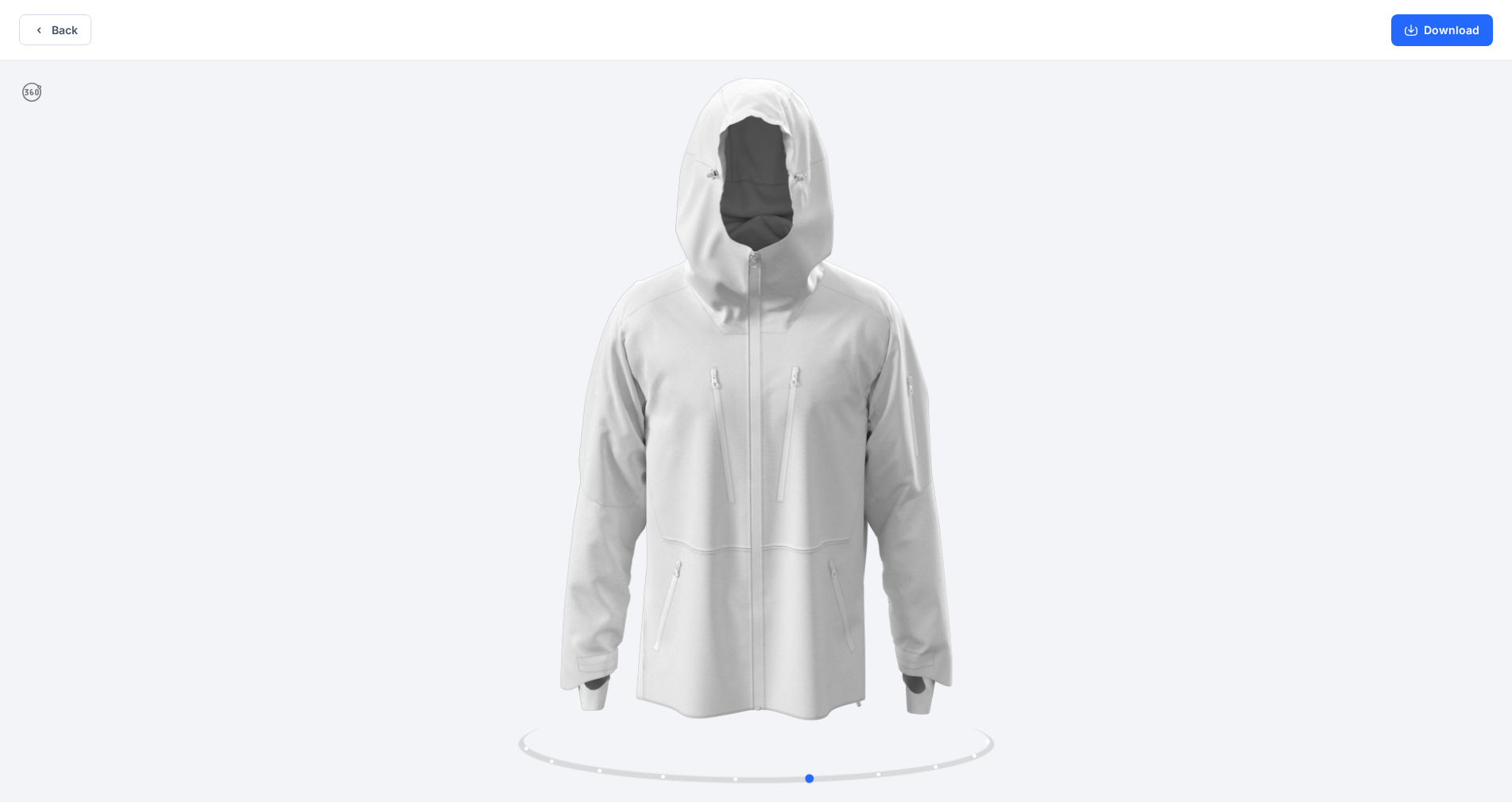
drag, startPoint x: 372, startPoint y: 501, endPoint x: 598, endPoint y: 518, distance: 226.6
click at [598, 518] on div at bounding box center [756, 433] width 1512 height 744
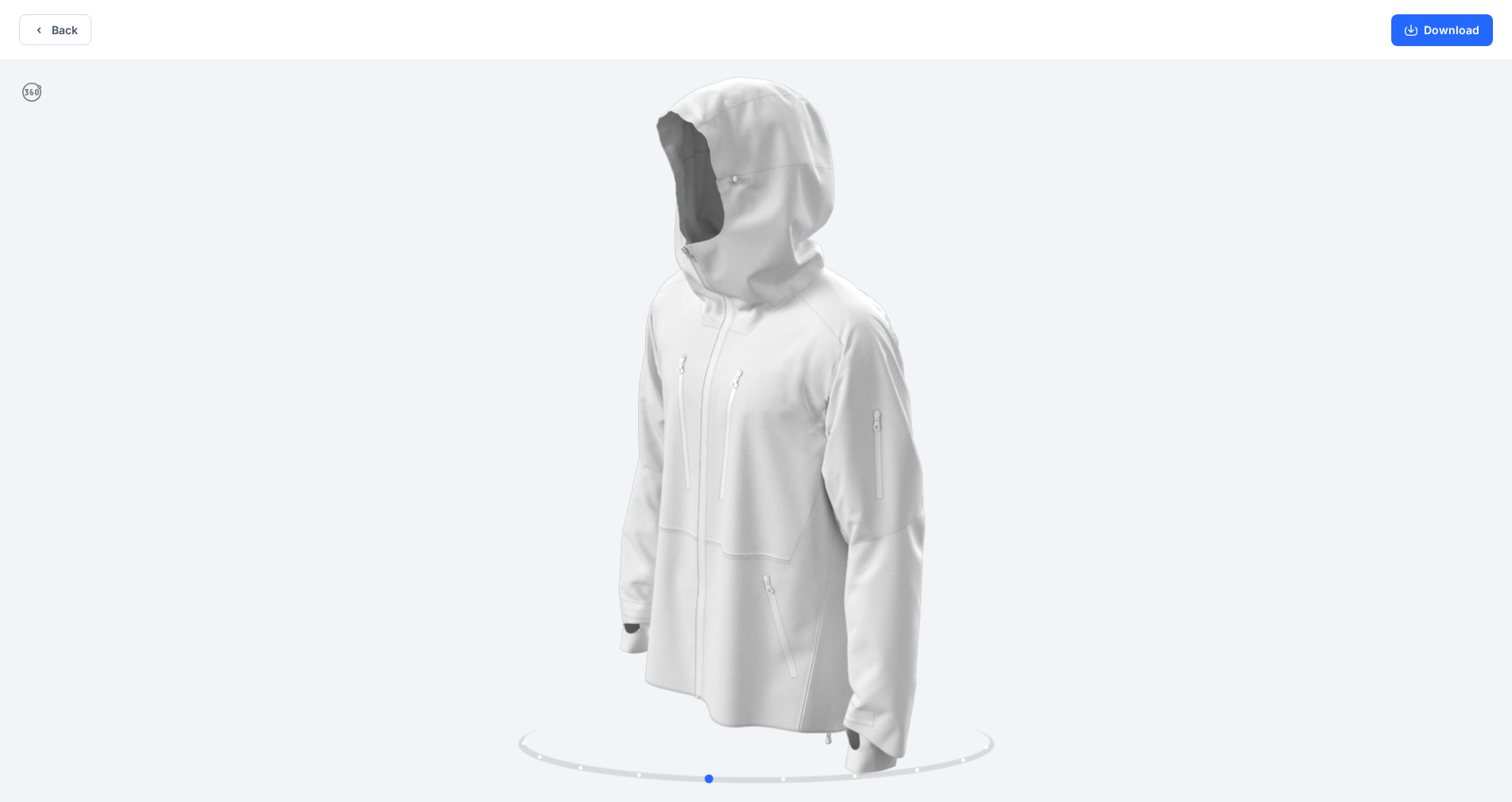
drag, startPoint x: 598, startPoint y: 518, endPoint x: 487, endPoint y: 511, distance: 111.2
click at [487, 511] on div at bounding box center [756, 433] width 1512 height 744
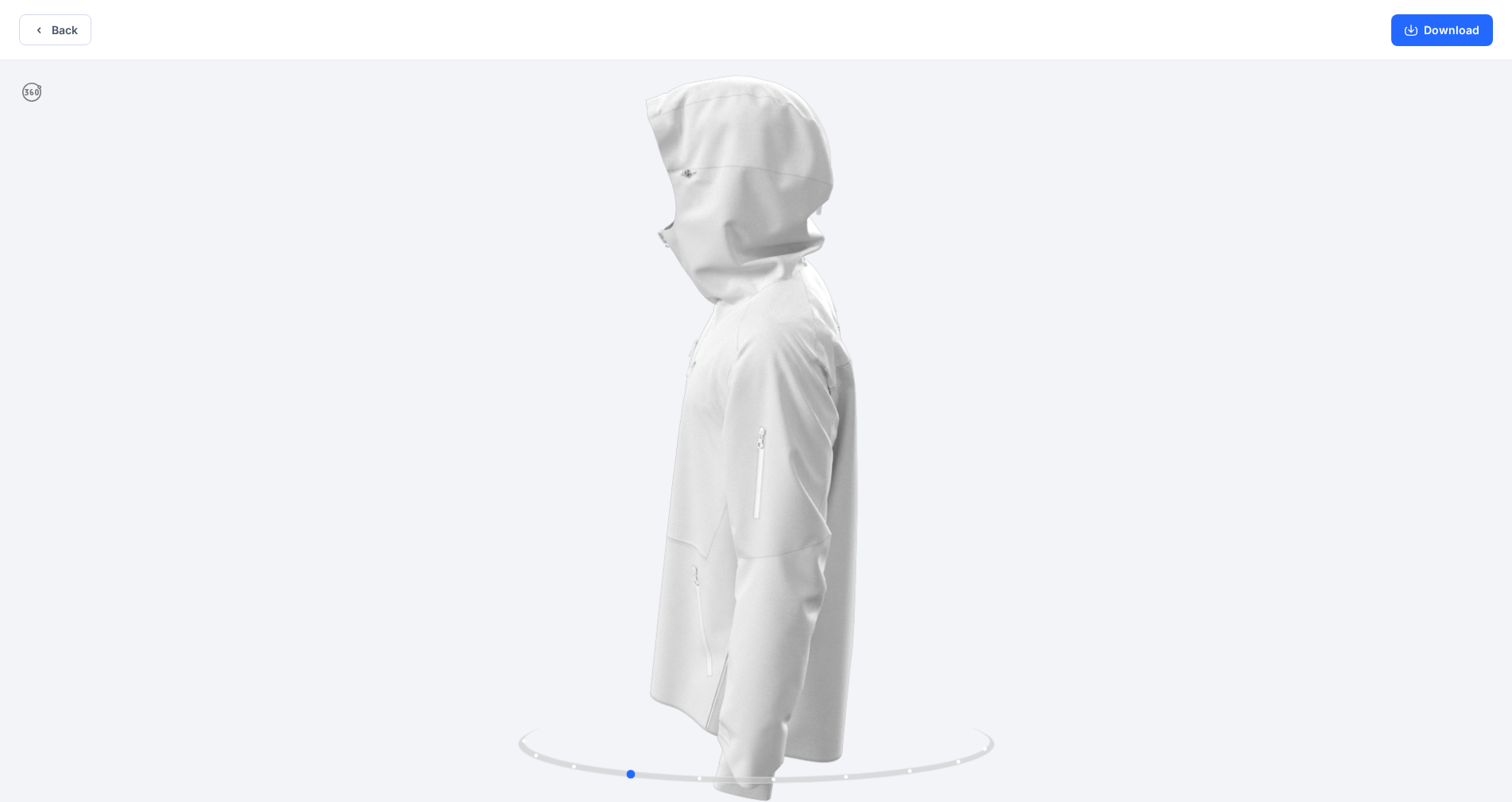
click at [389, 511] on div at bounding box center [756, 433] width 1512 height 744
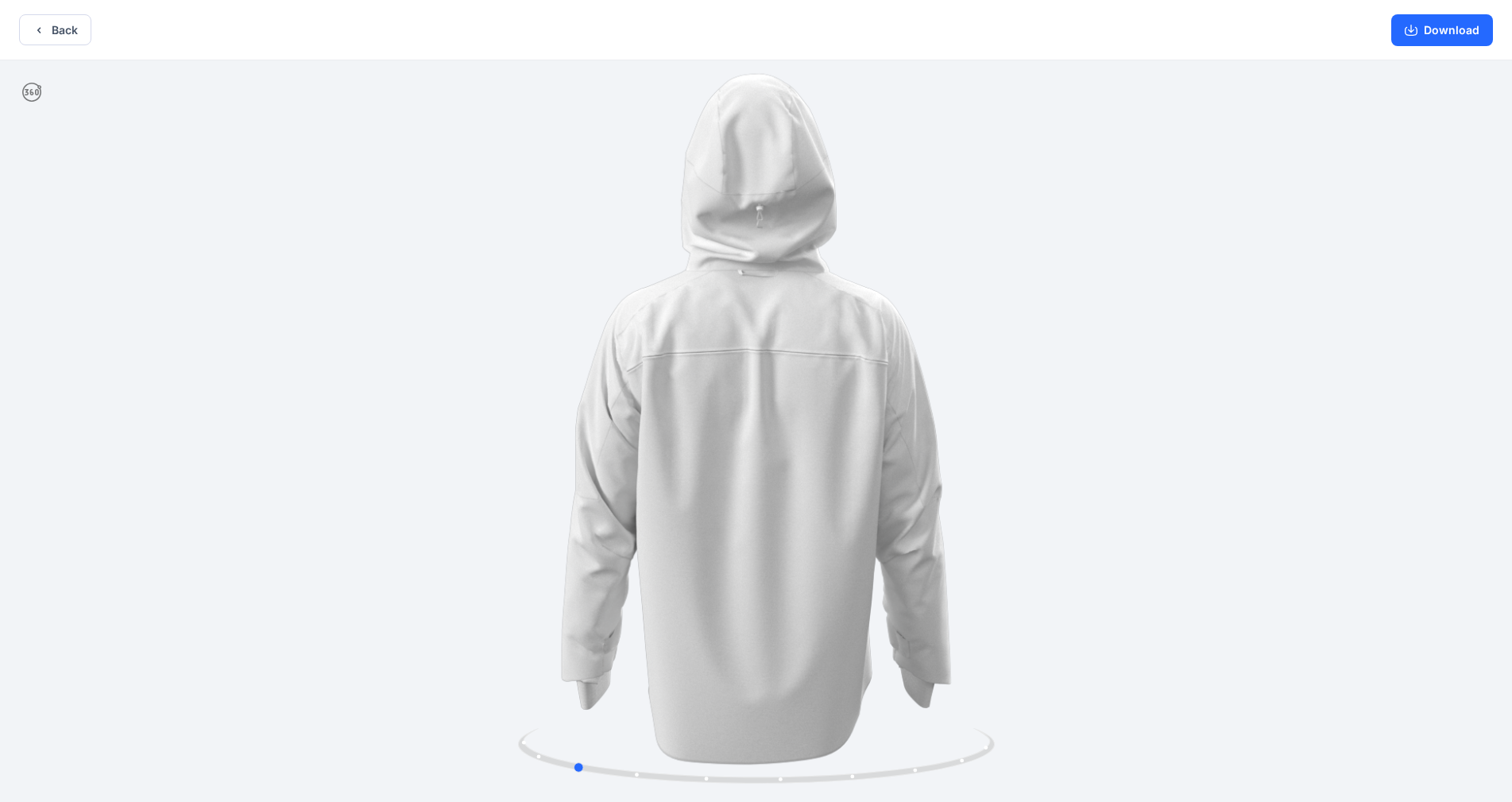
click at [325, 503] on div at bounding box center [756, 433] width 1512 height 744
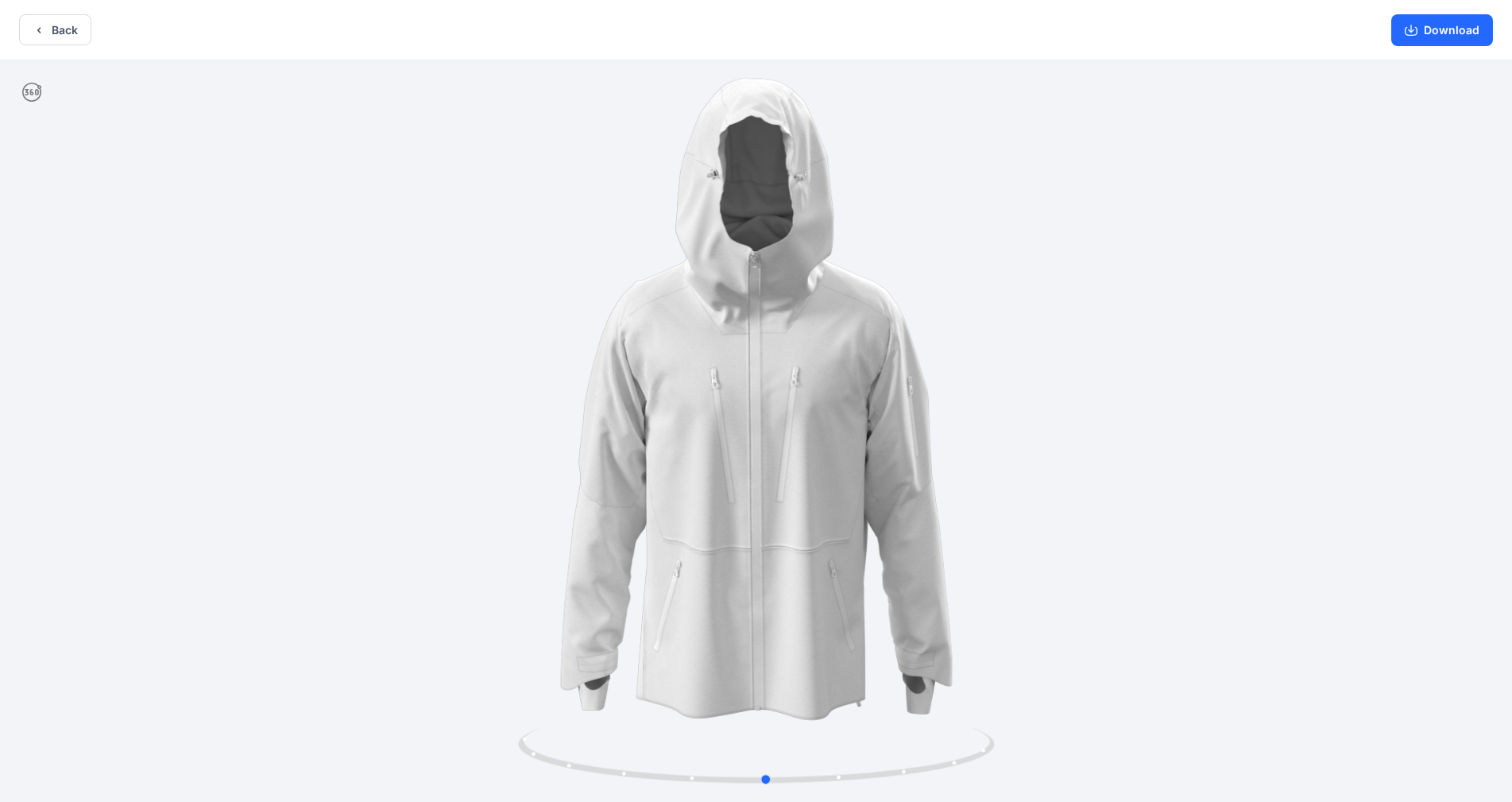
drag, startPoint x: 325, startPoint y: 503, endPoint x: 1004, endPoint y: 468, distance: 679.9
click at [794, 468] on div at bounding box center [756, 433] width 1512 height 744
click at [794, 31] on button "Download" at bounding box center [1441, 30] width 101 height 32
click at [794, 448] on div at bounding box center [756, 433] width 1512 height 744
